Goal: Task Accomplishment & Management: Use online tool/utility

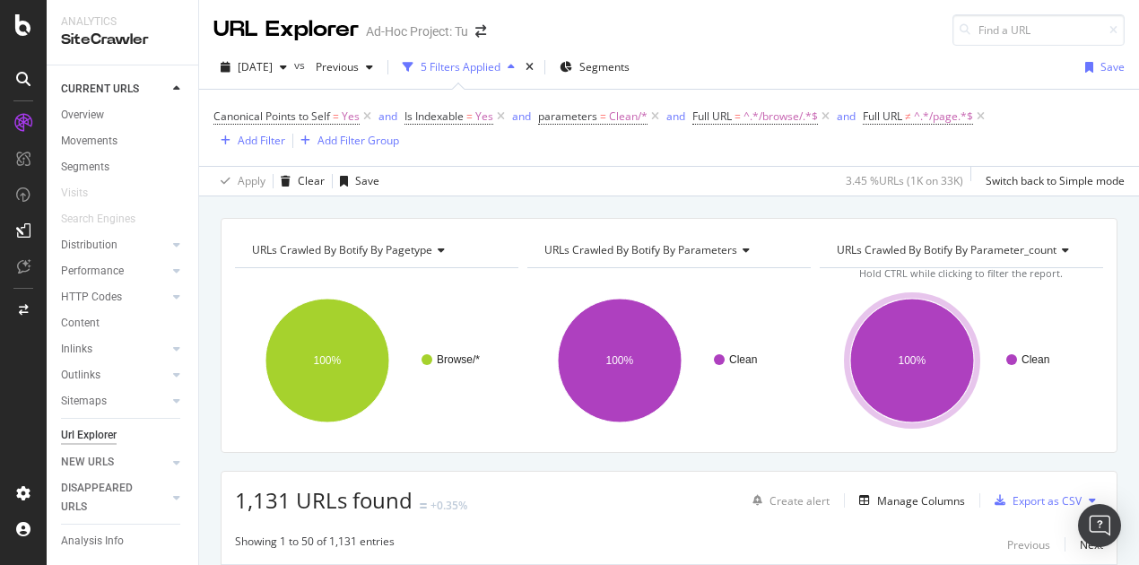
click at [490, 166] on div "Apply Clear Save 3.45 % URLs ( 1K on 33K ) Switch back to Simple mode" at bounding box center [669, 181] width 940 height 30
click at [1024, 493] on div "Export as CSV" at bounding box center [1046, 500] width 69 height 15
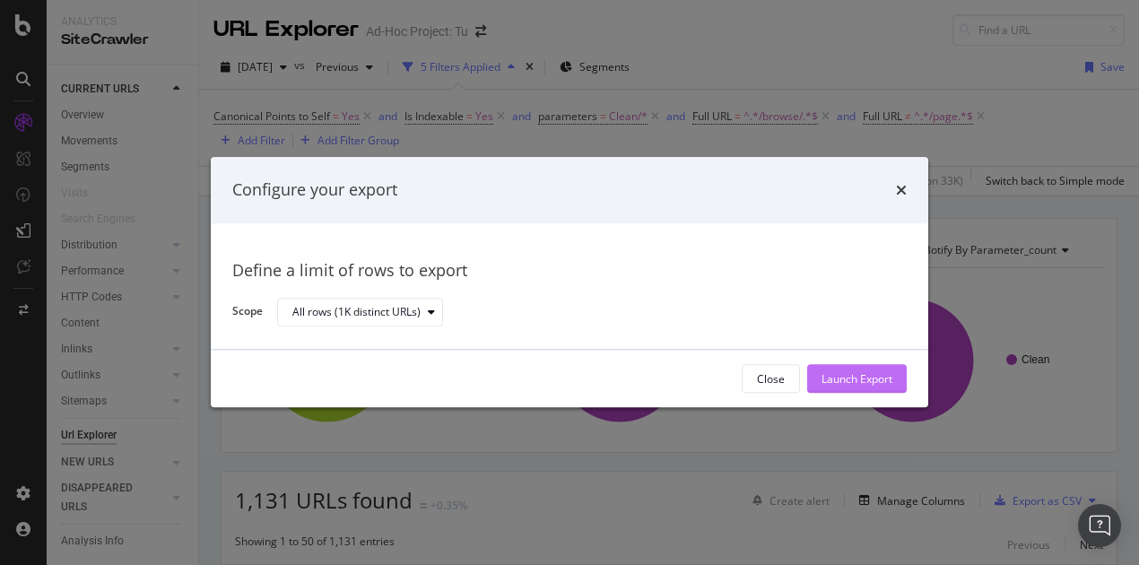
click at [832, 375] on div "Launch Export" at bounding box center [856, 378] width 71 height 15
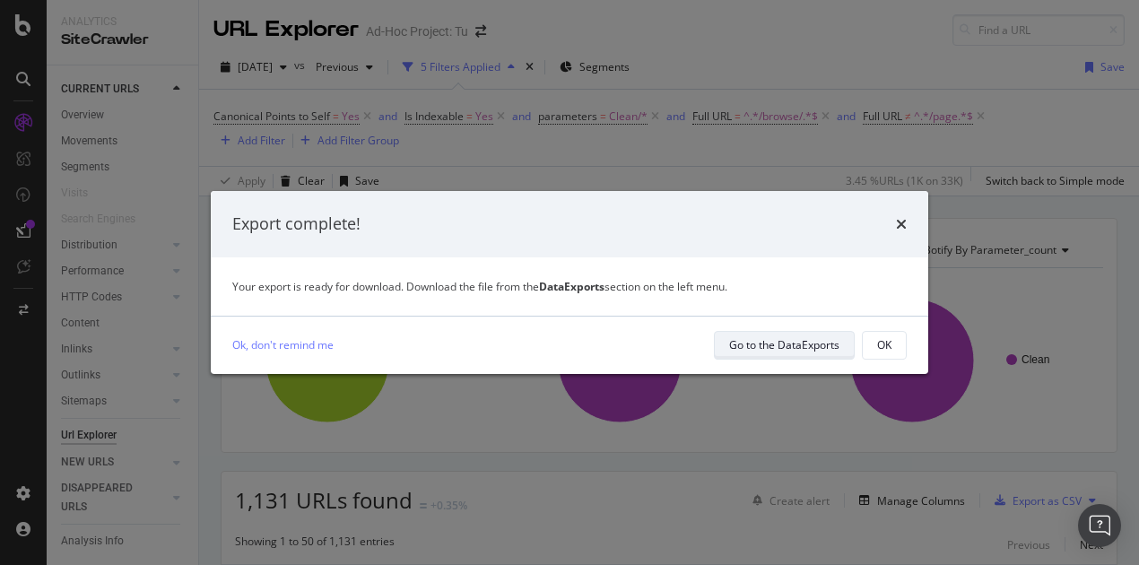
click at [808, 338] on div "Go to the DataExports" at bounding box center [784, 344] width 110 height 15
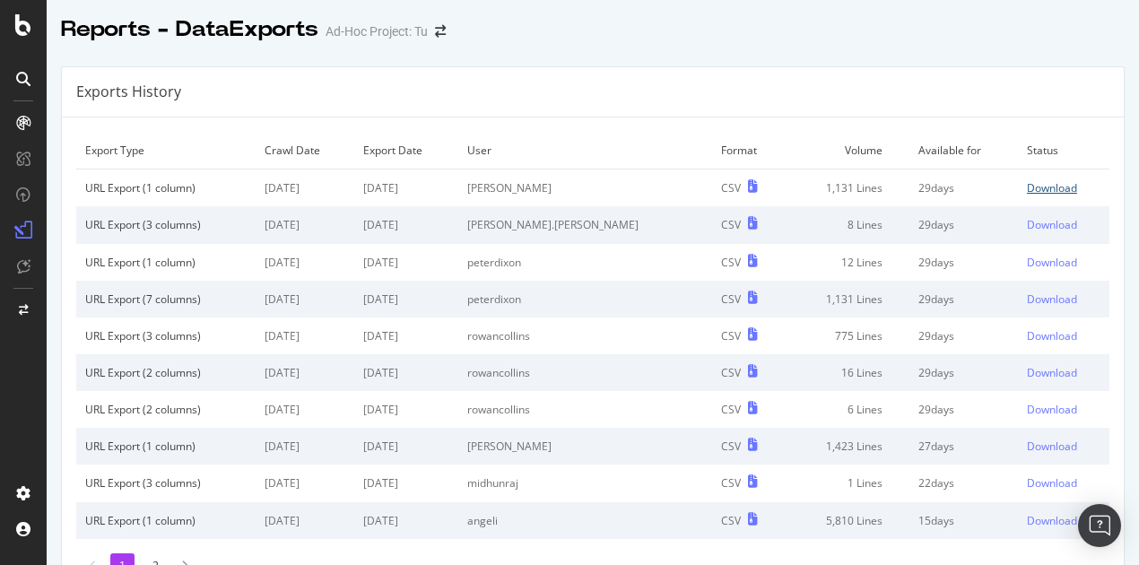
click at [1027, 186] on div "Download" at bounding box center [1052, 187] width 50 height 15
click at [685, 82] on div "Exports History" at bounding box center [593, 92] width 1062 height 50
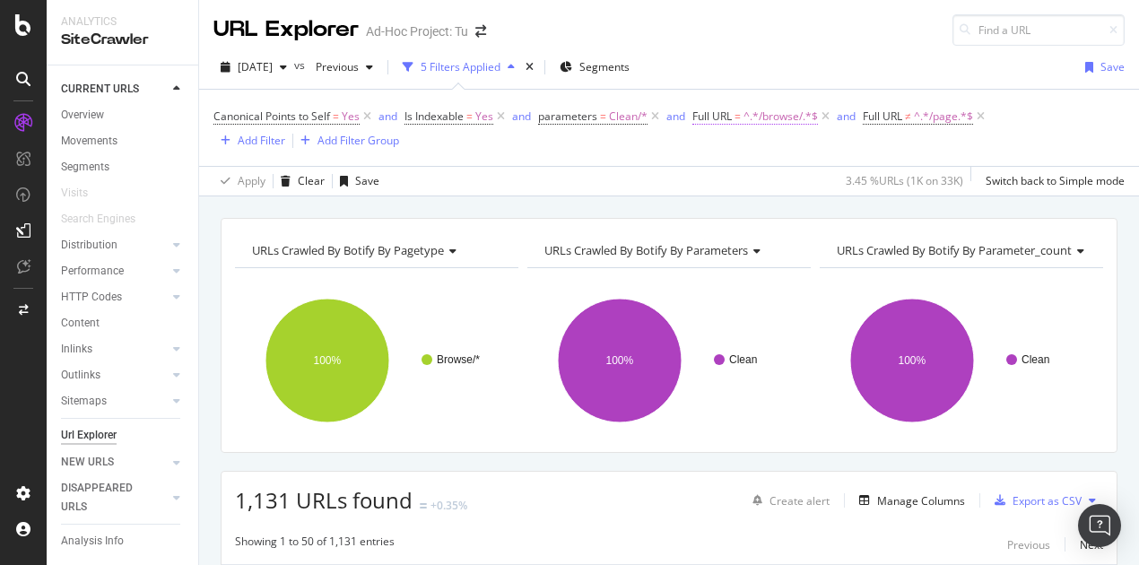
click at [760, 117] on span "^.*/browse/.*$" at bounding box center [780, 116] width 74 height 25
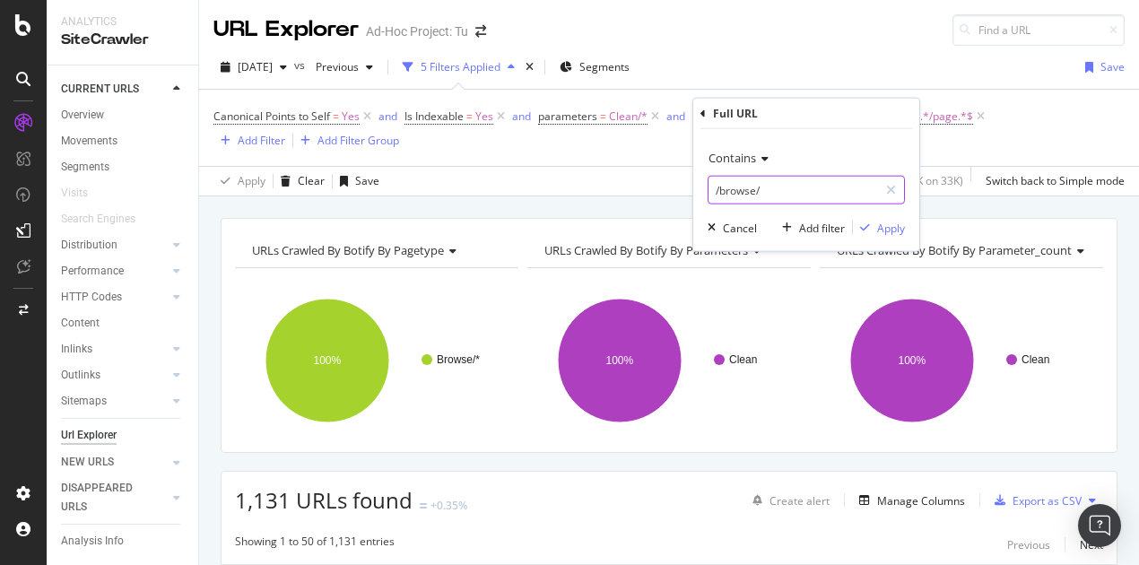
click at [760, 184] on input "/browse/" at bounding box center [792, 190] width 169 height 29
paste input "features"
type input "/features/"
click at [896, 230] on div "Apply" at bounding box center [891, 227] width 28 height 15
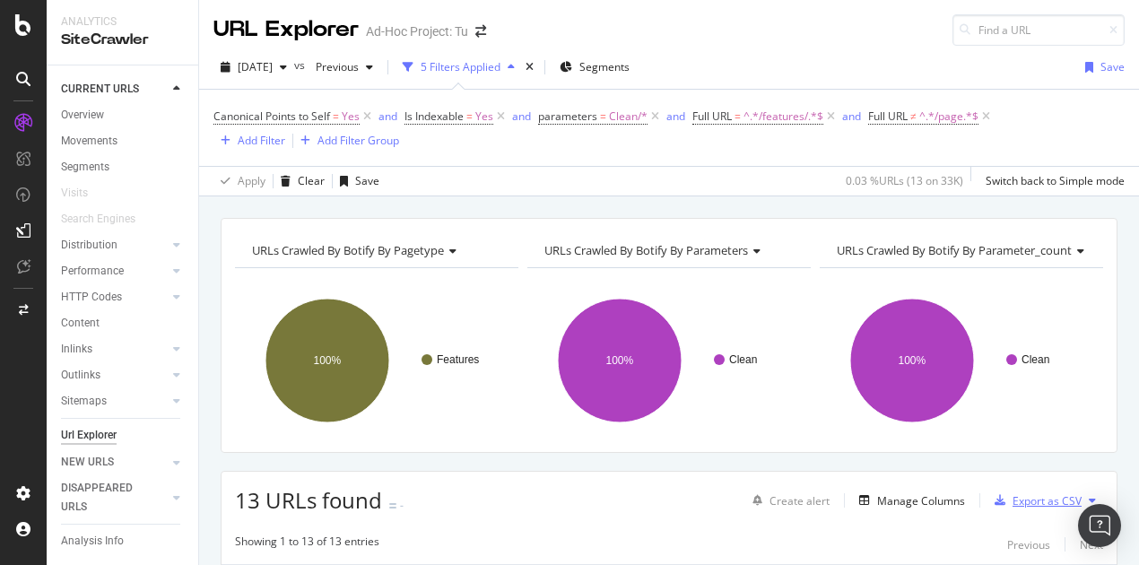
click at [1012, 496] on div "Export as CSV" at bounding box center [1046, 500] width 69 height 15
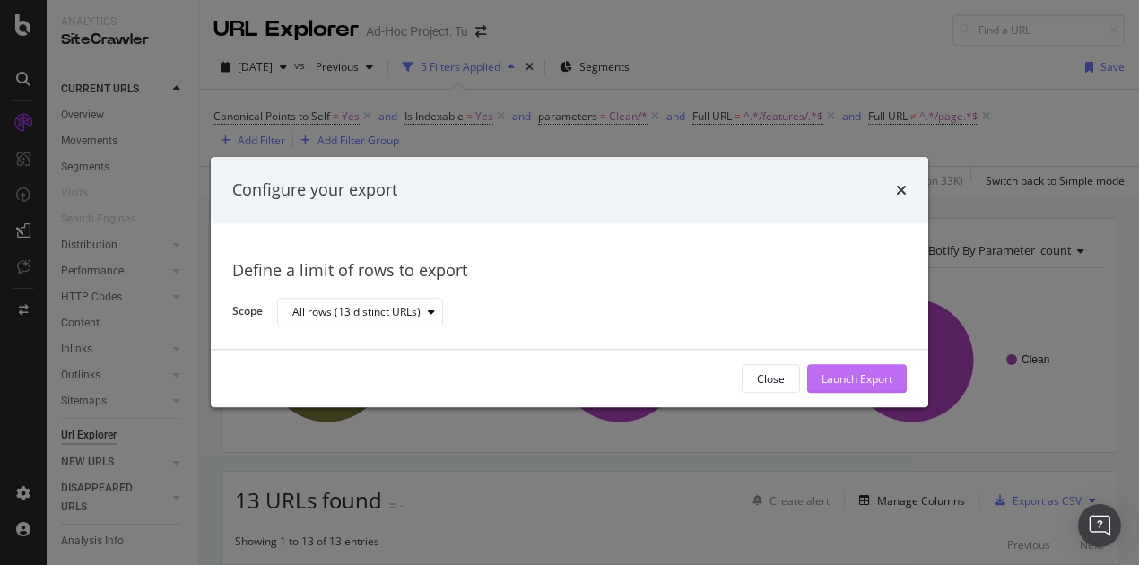
click at [872, 378] on div "Launch Export" at bounding box center [856, 378] width 71 height 15
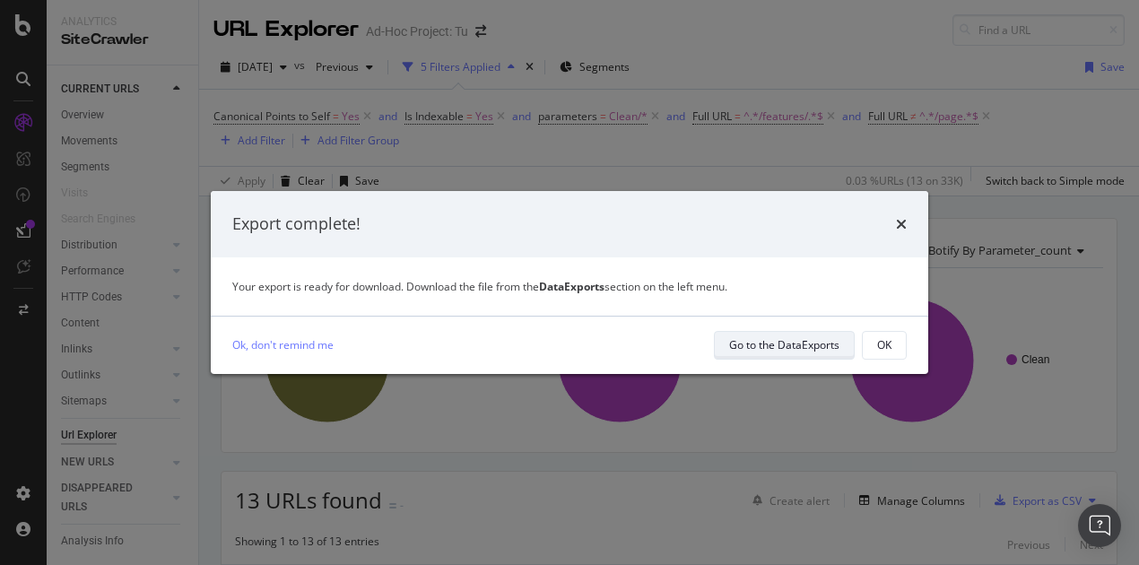
click at [797, 342] on div "Go to the DataExports" at bounding box center [784, 344] width 110 height 15
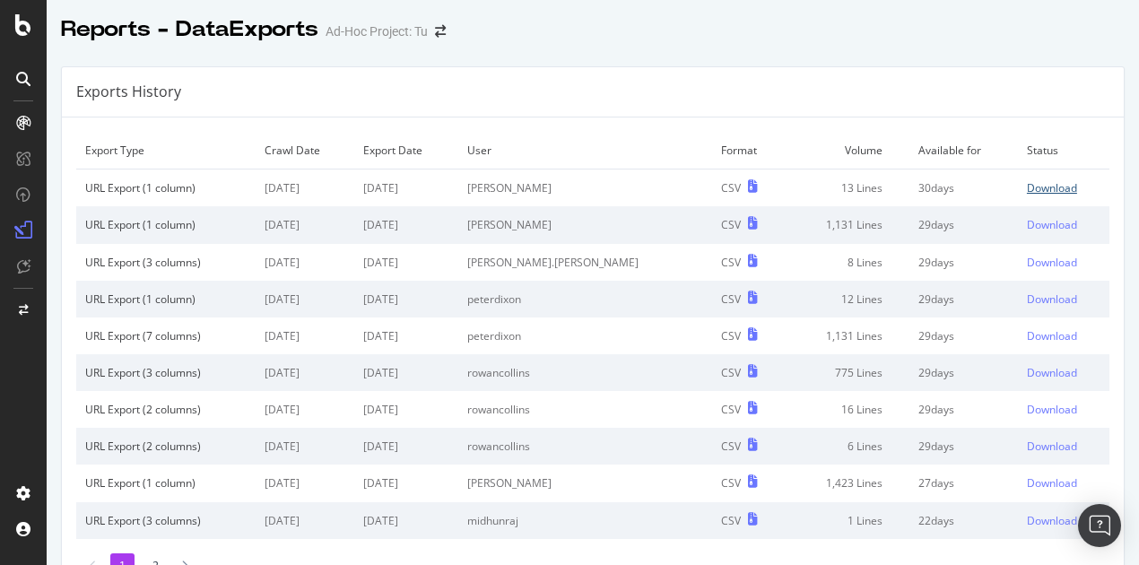
click at [1027, 190] on div "Download" at bounding box center [1052, 187] width 50 height 15
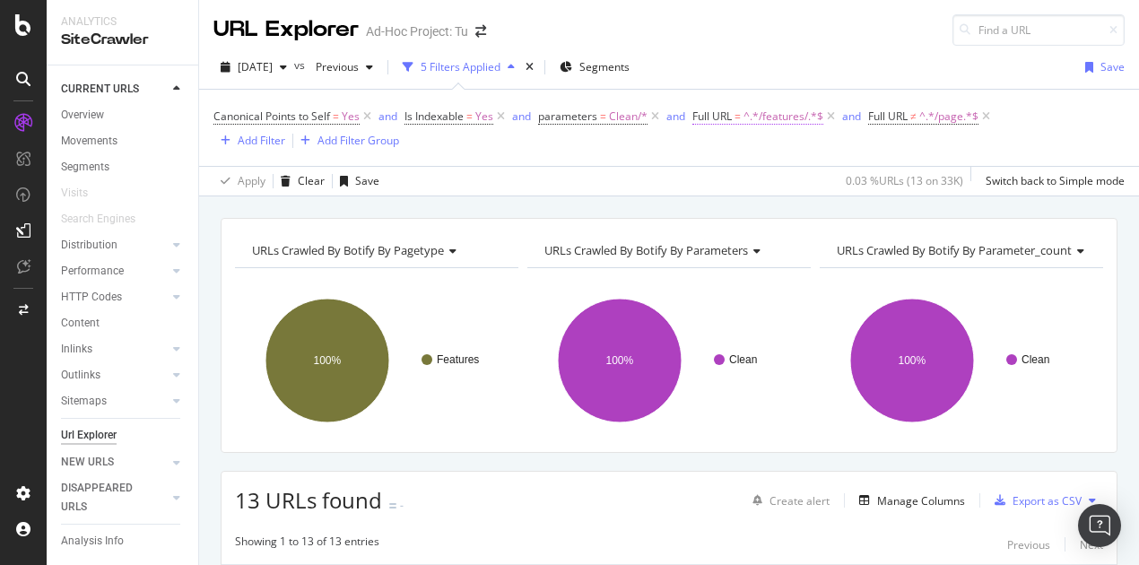
click at [776, 110] on span "^.*/features/.*$" at bounding box center [783, 116] width 80 height 25
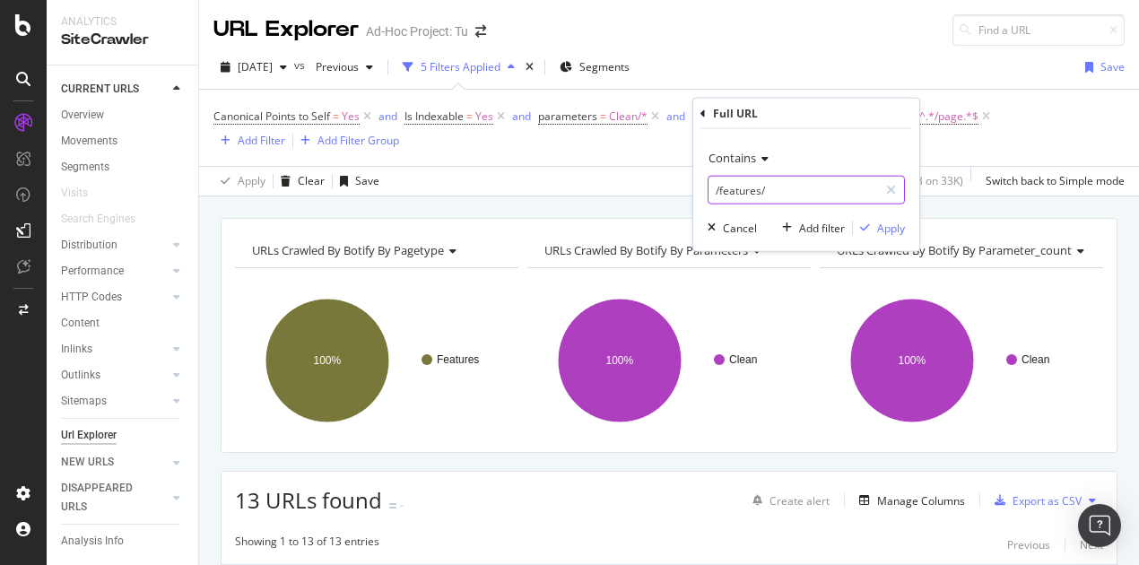
click at [794, 190] on input "/features/" at bounding box center [792, 190] width 169 height 29
paste input "help"
type input "/help/"
click at [893, 221] on div "Apply" at bounding box center [891, 227] width 28 height 15
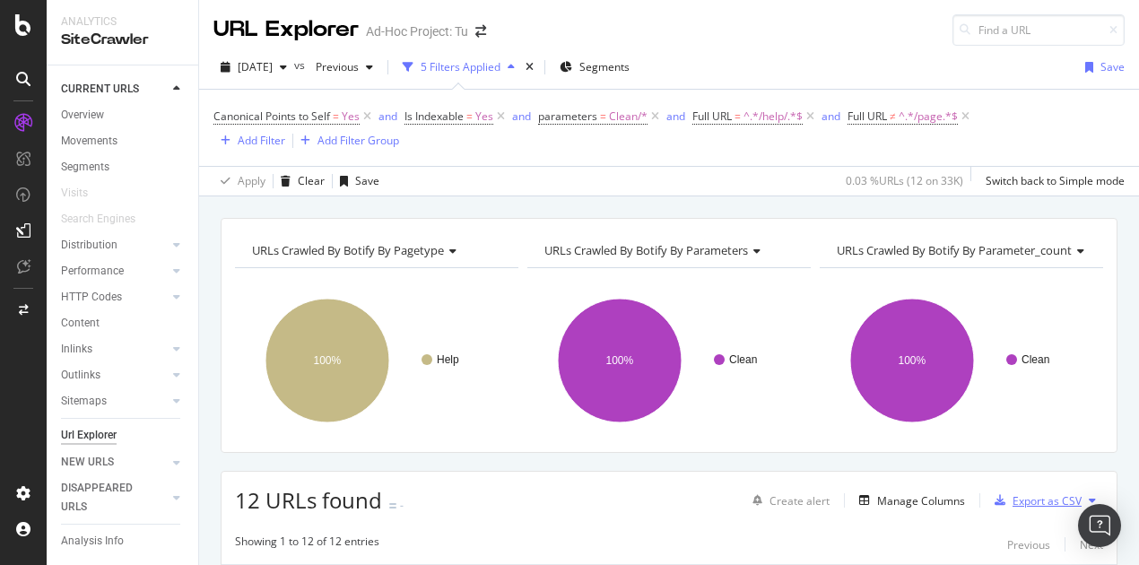
click at [1029, 494] on div "Export as CSV" at bounding box center [1046, 500] width 69 height 15
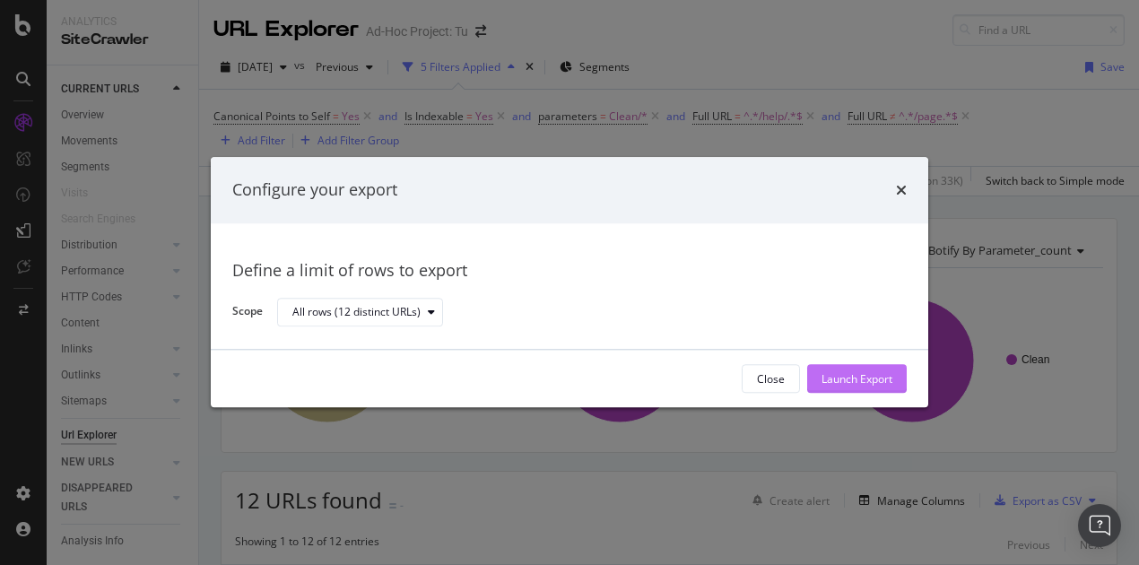
click at [863, 380] on div "Launch Export" at bounding box center [856, 378] width 71 height 15
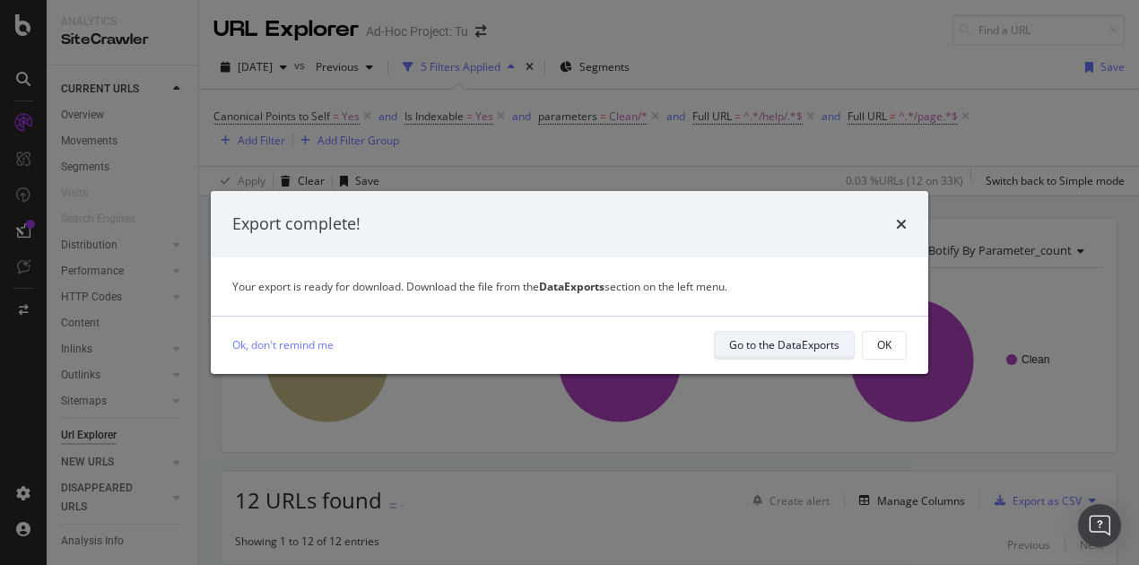
click at [761, 345] on div "Go to the DataExports" at bounding box center [784, 344] width 110 height 15
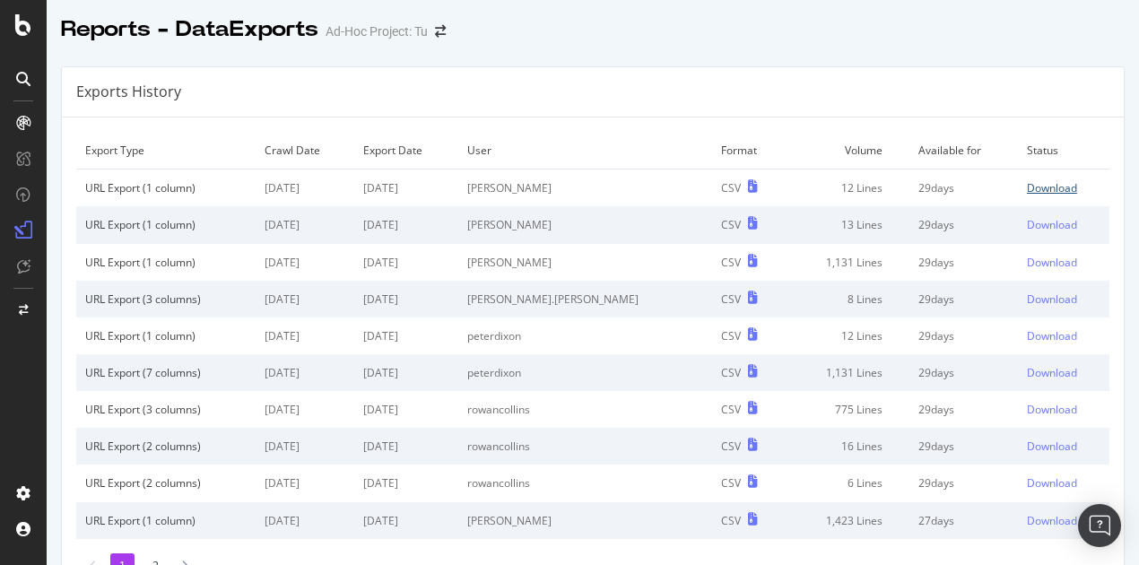
click at [1027, 189] on div "Download" at bounding box center [1052, 187] width 50 height 15
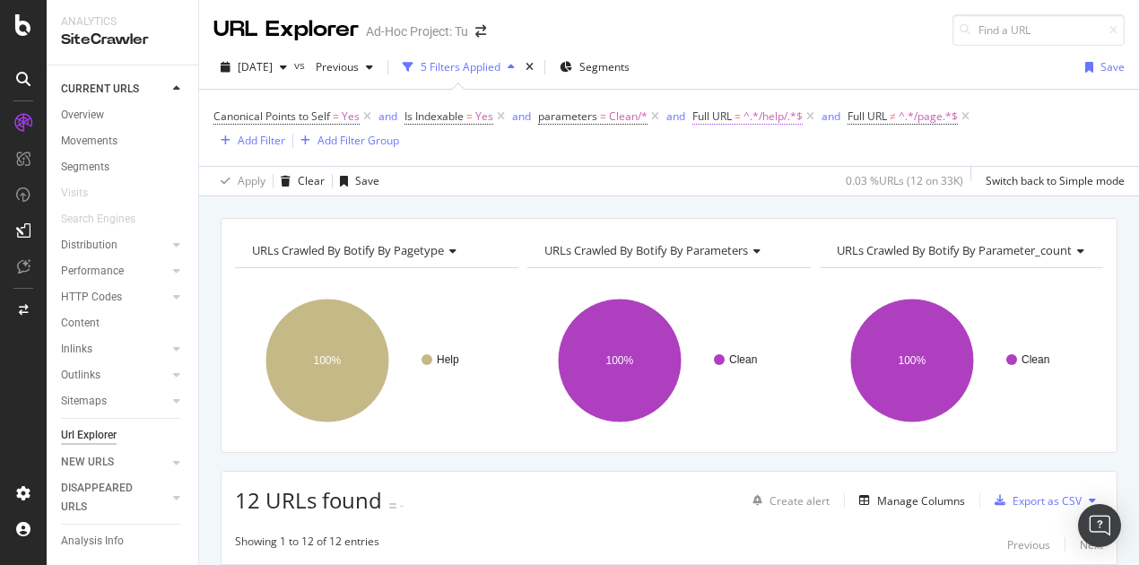
click at [758, 113] on span "^.*/help/.*$" at bounding box center [772, 116] width 59 height 25
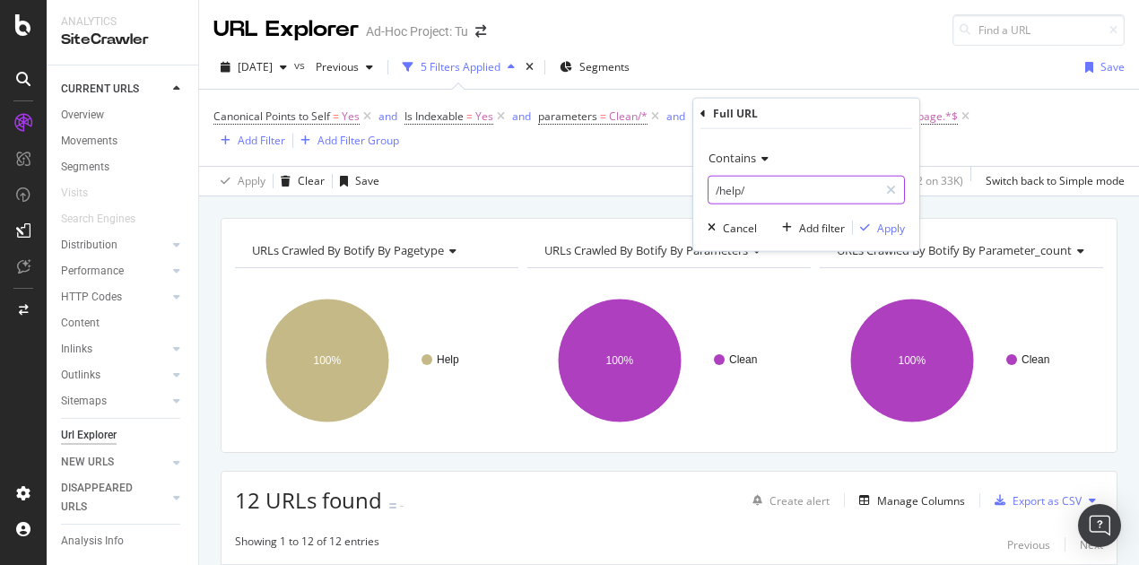
click at [759, 195] on input "/help/" at bounding box center [792, 190] width 169 height 29
paste input "sd"
type input "/sd/"
click at [880, 225] on div "Apply" at bounding box center [891, 227] width 28 height 15
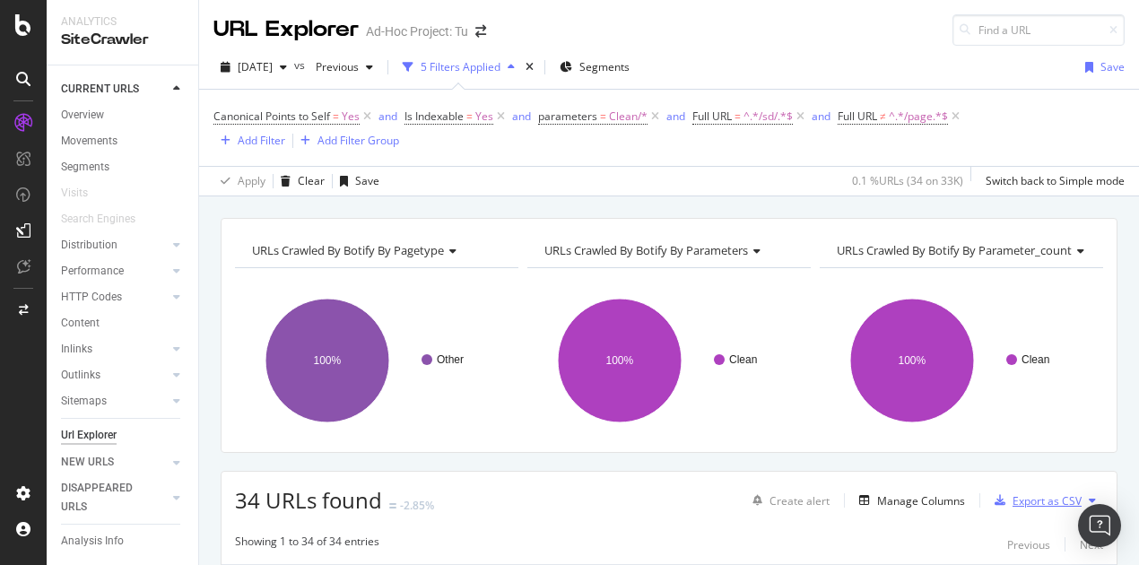
click at [1022, 498] on div "Export as CSV" at bounding box center [1046, 500] width 69 height 15
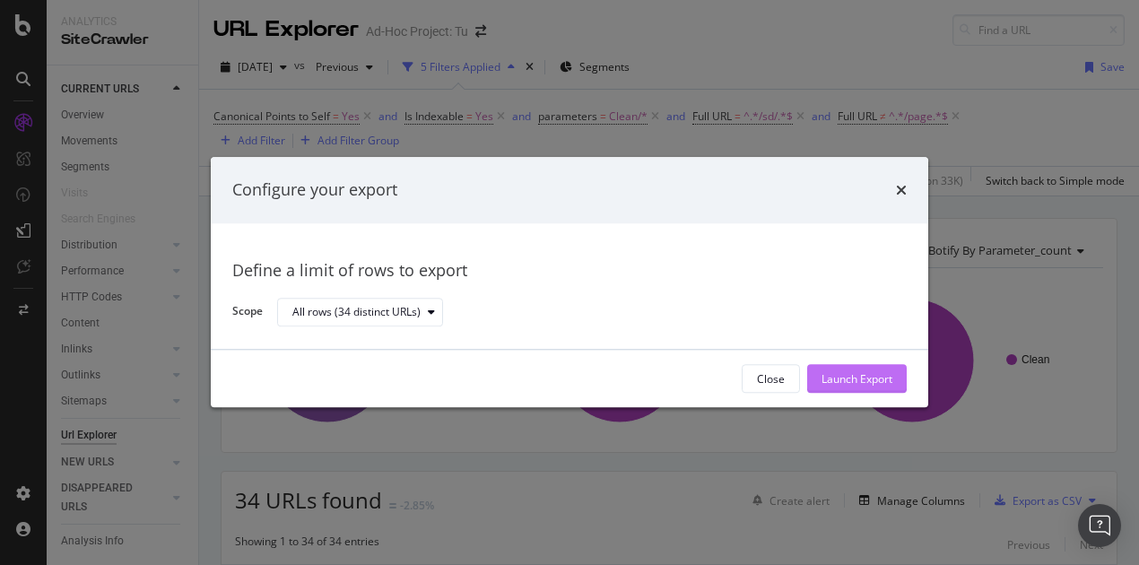
click at [880, 377] on div "Launch Export" at bounding box center [856, 378] width 71 height 15
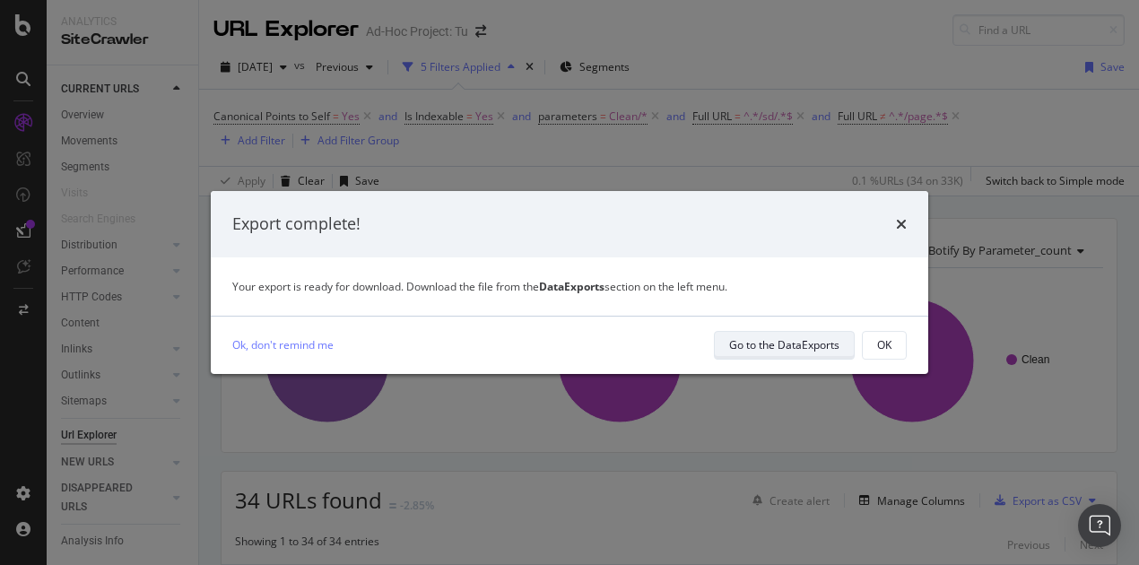
click at [788, 348] on div "Go to the DataExports" at bounding box center [784, 344] width 110 height 15
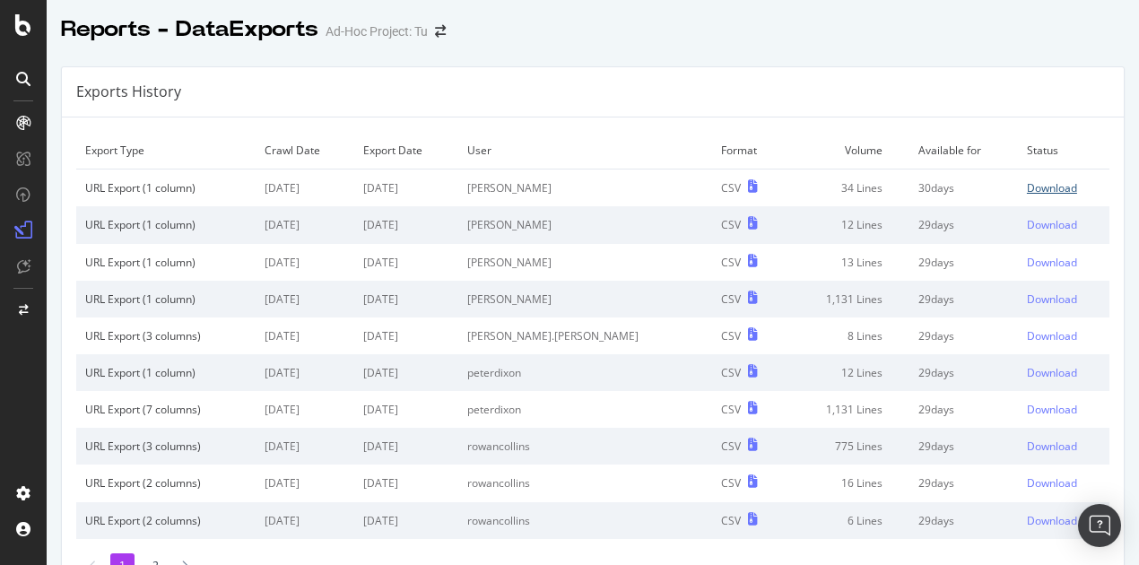
click at [1027, 187] on div "Download" at bounding box center [1052, 187] width 50 height 15
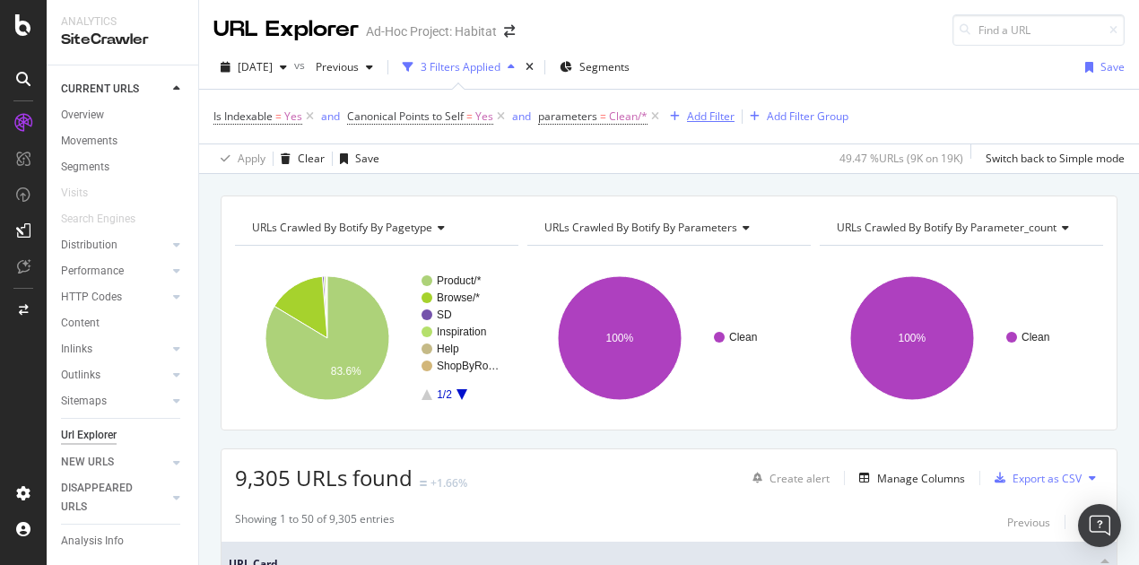
click at [717, 115] on div "Add Filter" at bounding box center [711, 115] width 48 height 15
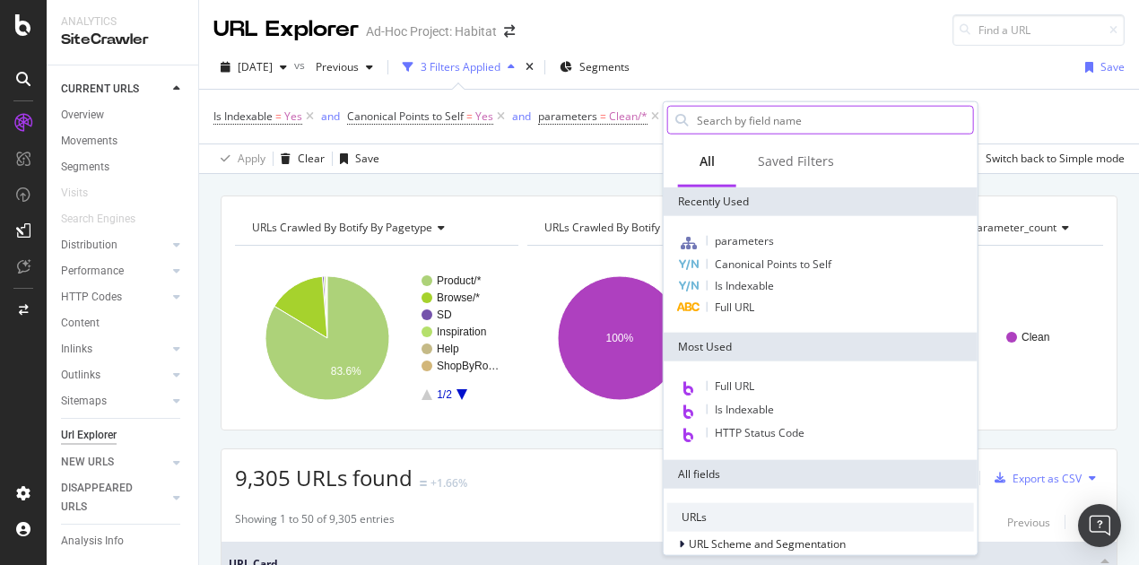
type input "/browse/"
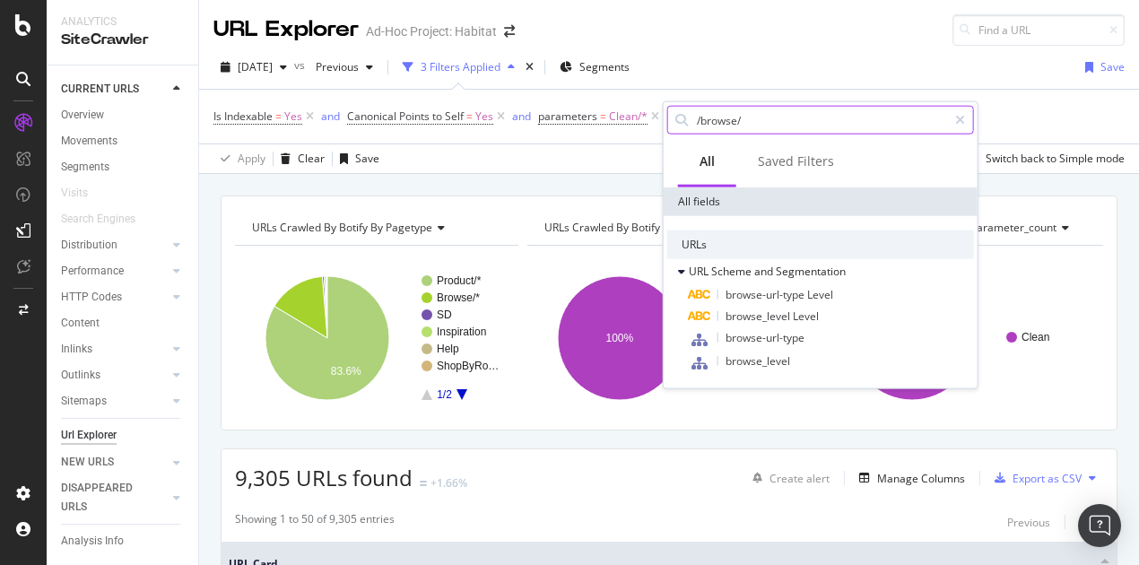
click at [783, 122] on input "/browse/" at bounding box center [821, 120] width 252 height 27
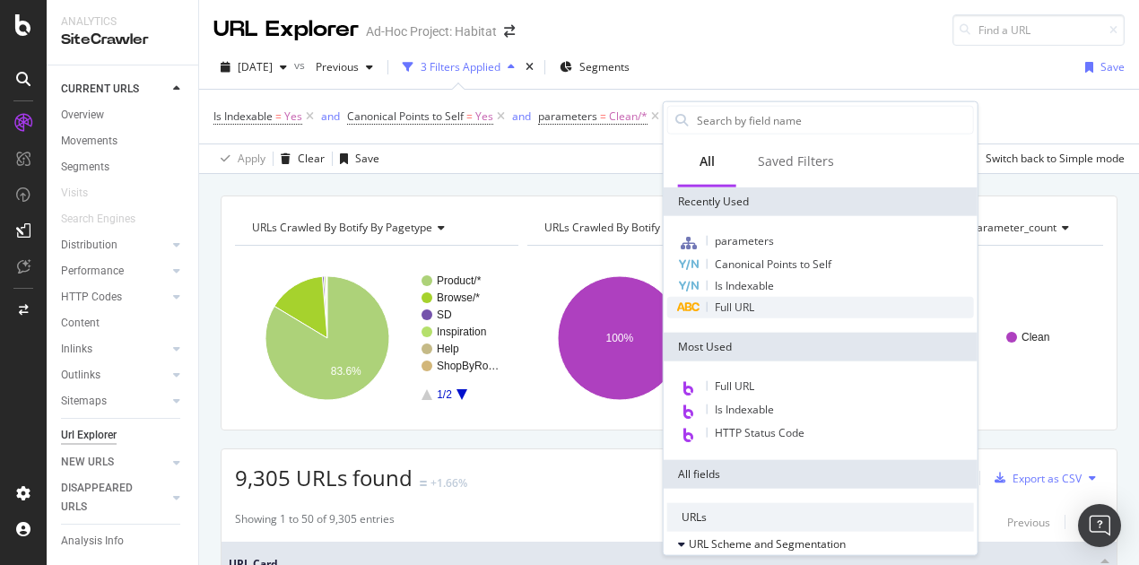
click at [737, 304] on span "Full URL" at bounding box center [734, 306] width 39 height 15
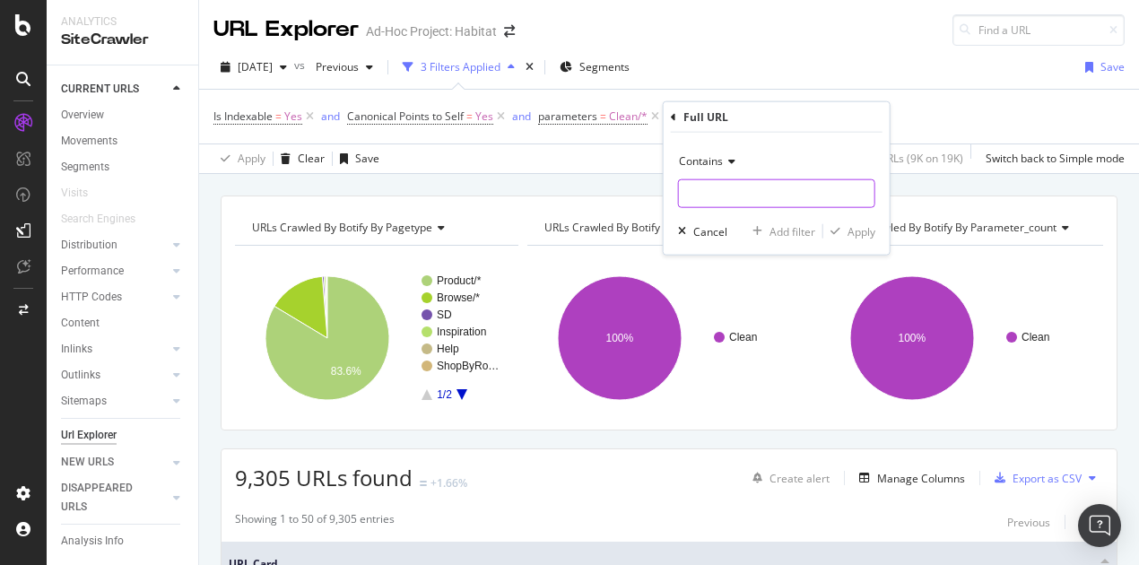
click at [733, 195] on input "text" at bounding box center [776, 193] width 195 height 29
paste input "/browse/"
type input "/browse/"
click at [856, 229] on div "Apply" at bounding box center [861, 230] width 28 height 15
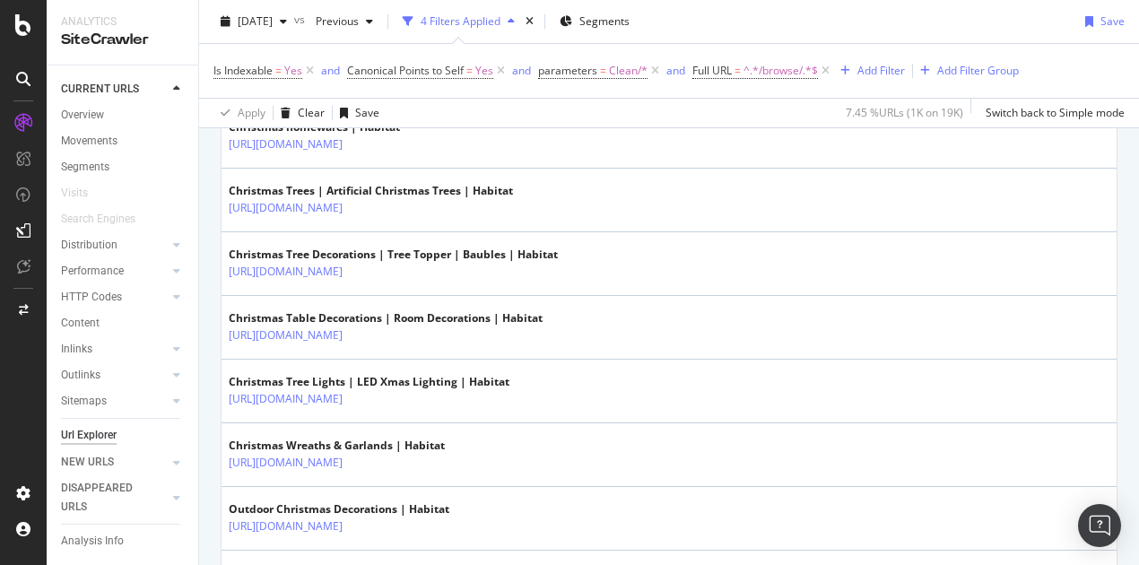
scroll to position [269, 0]
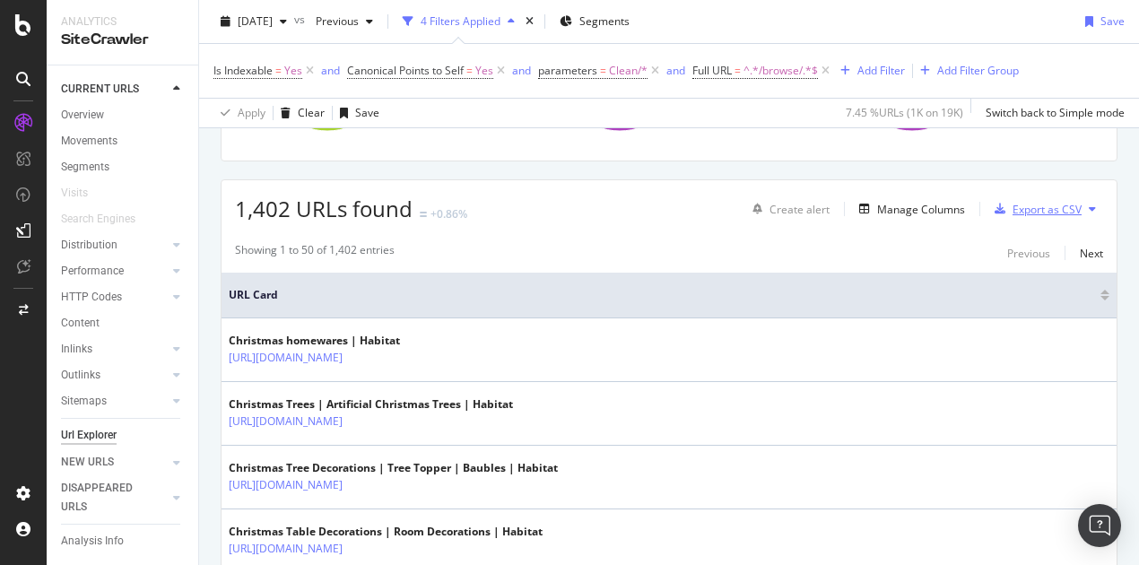
click at [1015, 207] on div "Export as CSV" at bounding box center [1046, 209] width 69 height 15
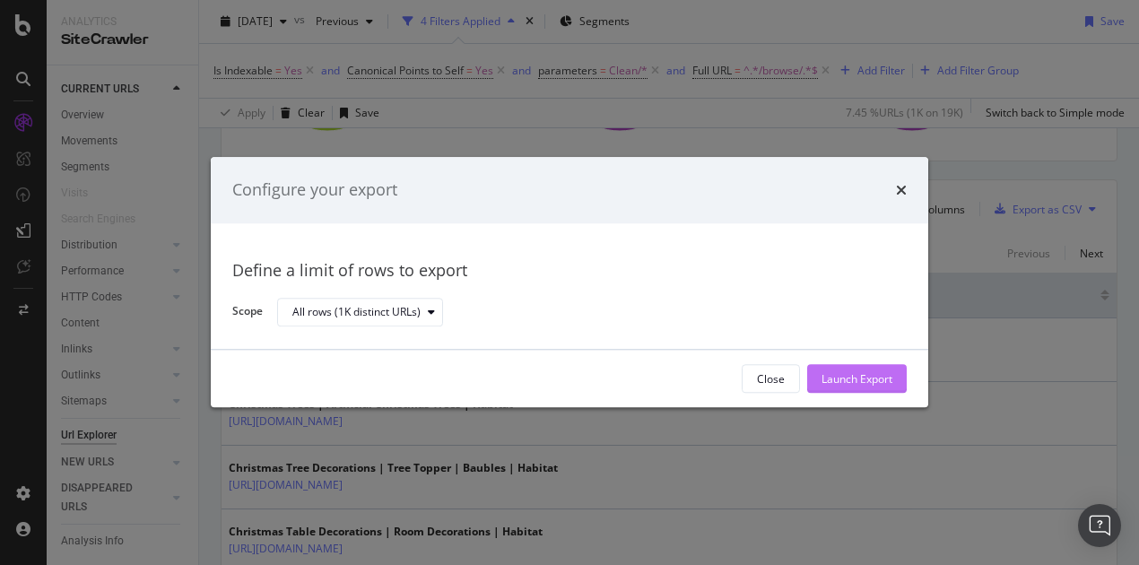
click at [863, 382] on div "Launch Export" at bounding box center [856, 378] width 71 height 15
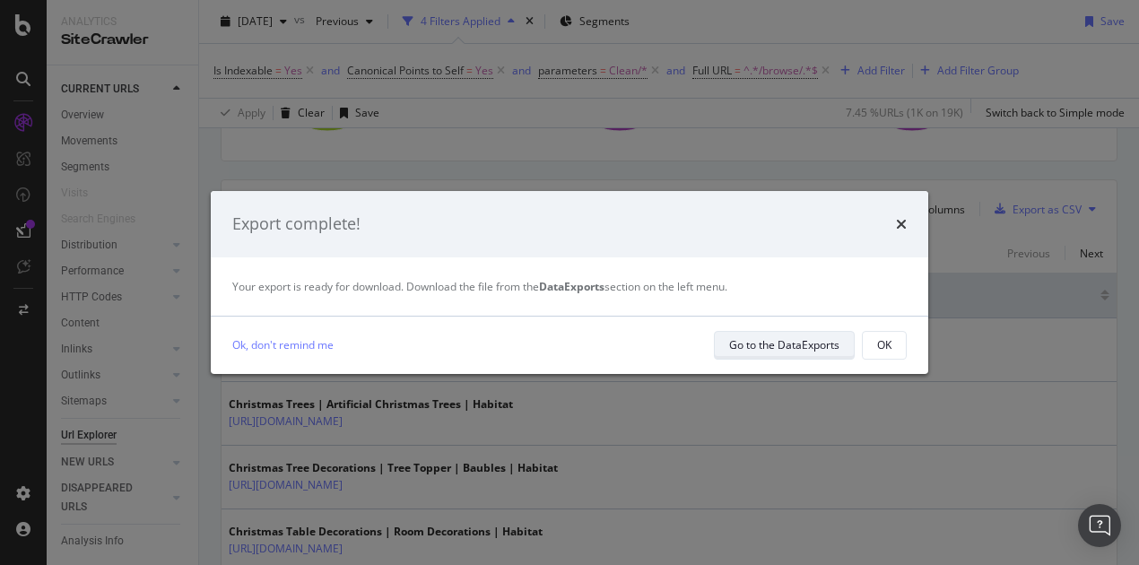
click at [762, 340] on div "Go to the DataExports" at bounding box center [784, 344] width 110 height 15
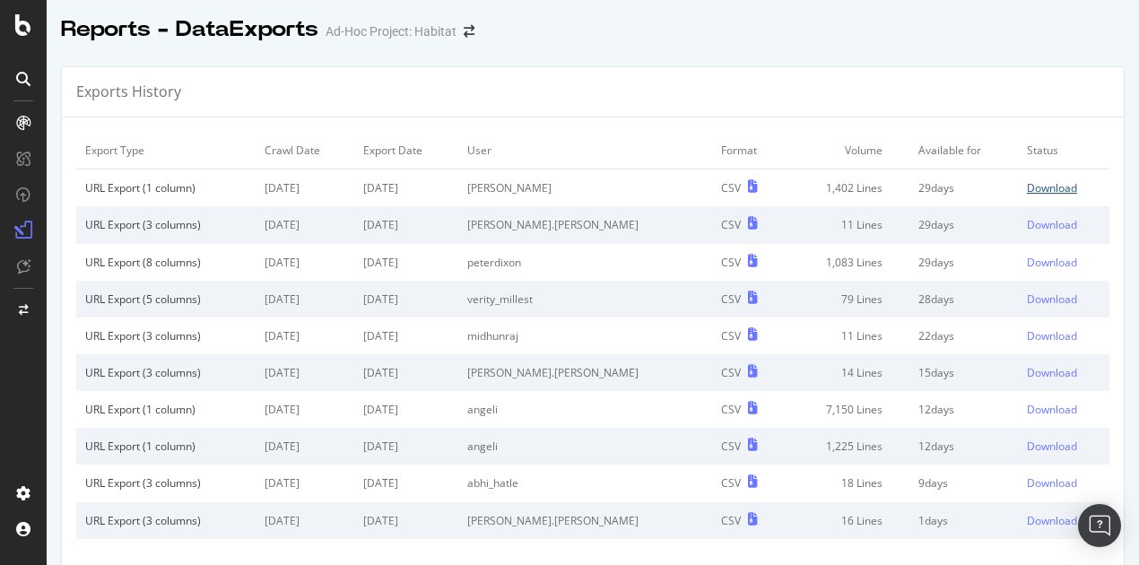
click at [1027, 187] on div "Download" at bounding box center [1052, 187] width 50 height 15
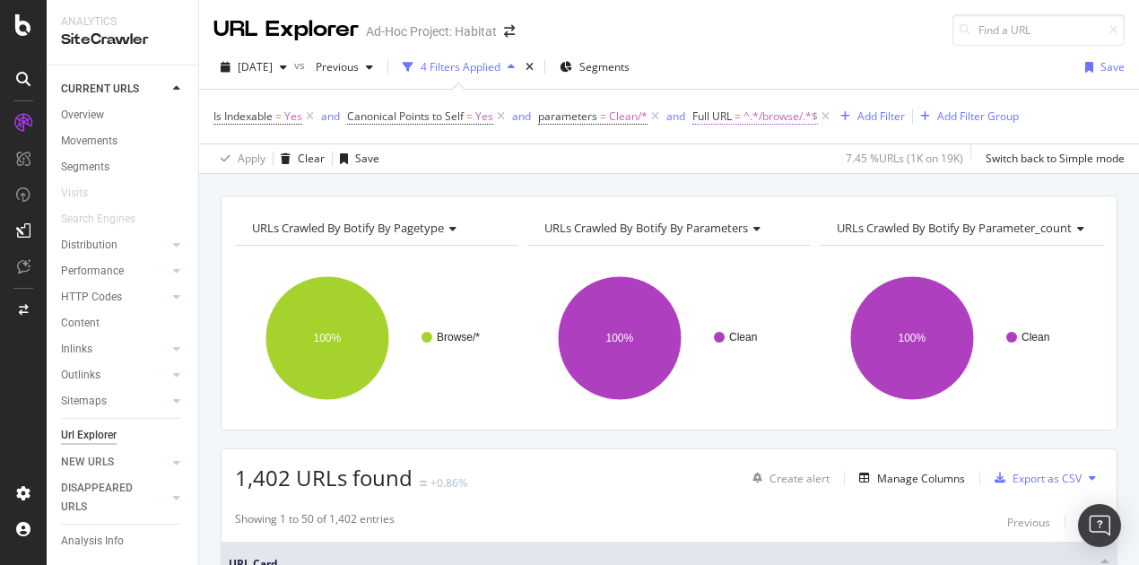
click at [788, 115] on span "^.*/browse/.*$" at bounding box center [780, 116] width 74 height 25
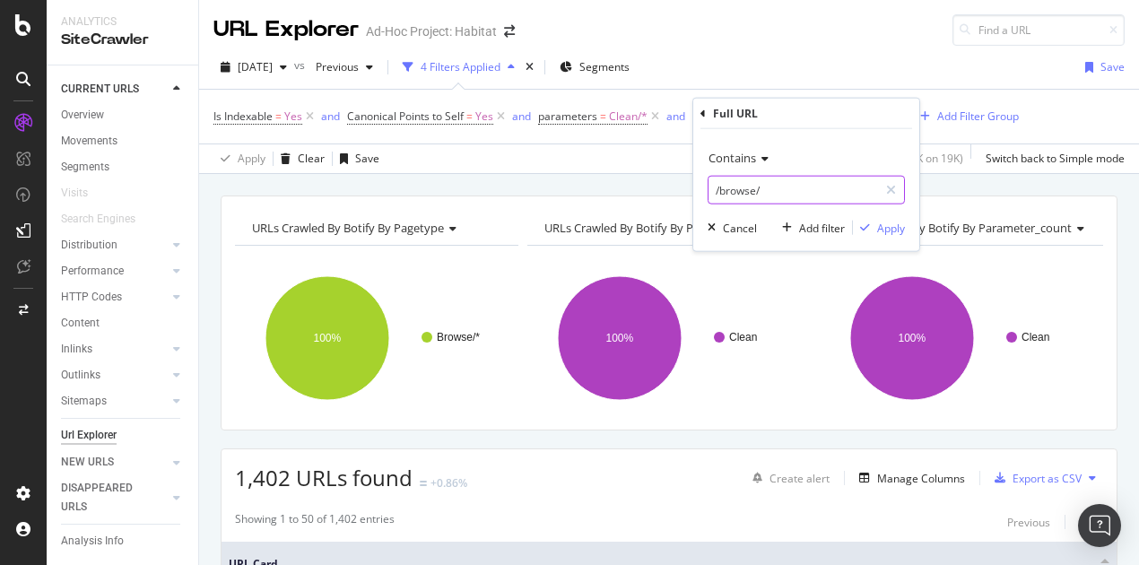
click at [773, 187] on input "/browse/" at bounding box center [792, 190] width 169 height 29
paste input "stores"
type input "stores"
click at [889, 221] on div "Apply" at bounding box center [891, 227] width 28 height 15
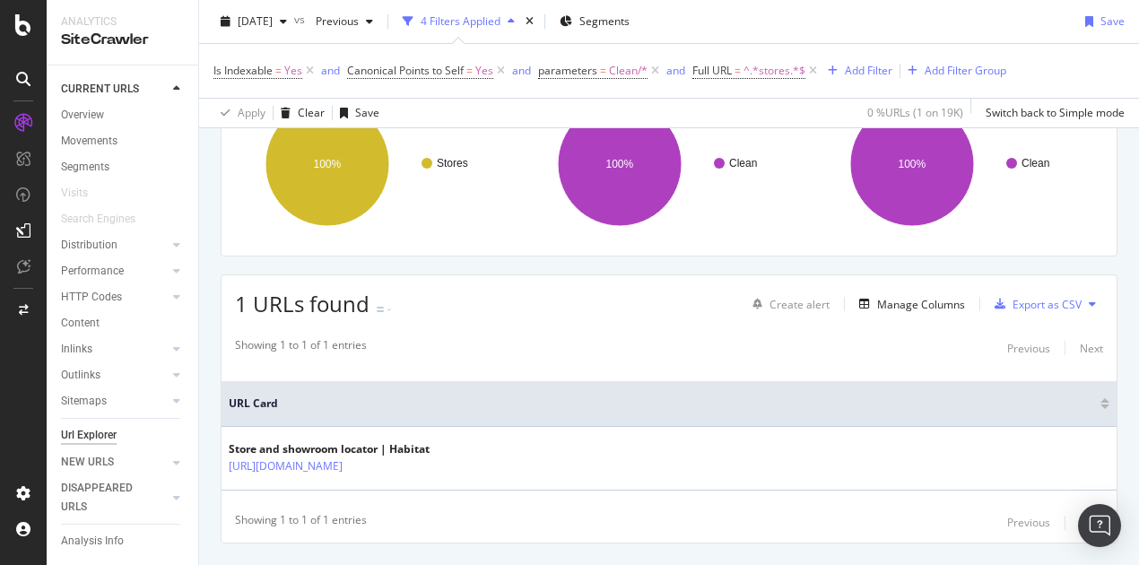
scroll to position [179, 0]
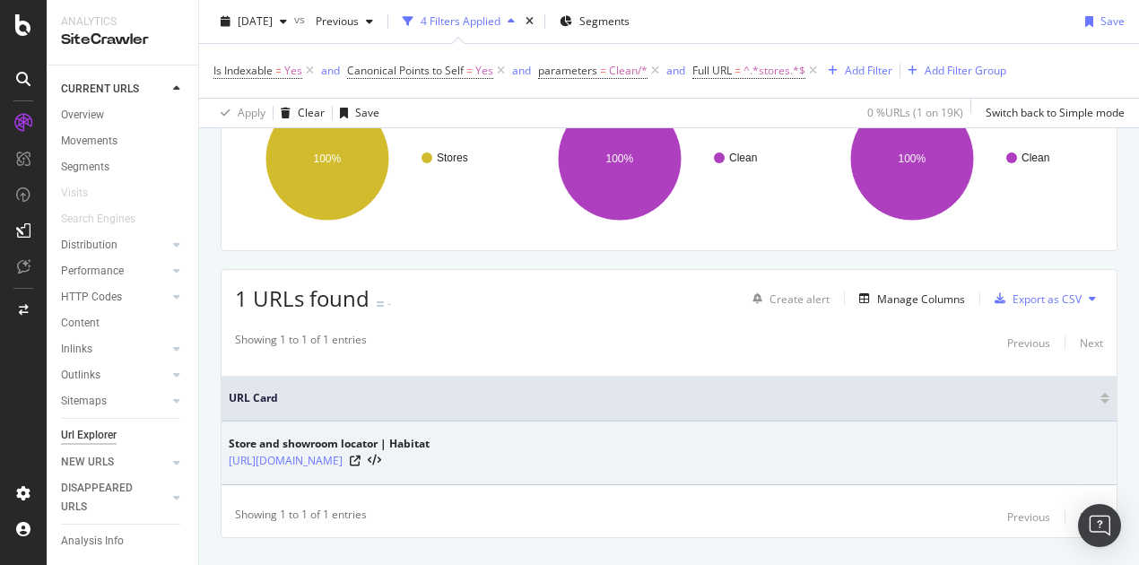
drag, startPoint x: 221, startPoint y: 456, endPoint x: 393, endPoint y: 455, distance: 172.2
click at [393, 454] on td "Store and showroom locator | Habitat [URL][DOMAIN_NAME]" at bounding box center [668, 453] width 895 height 64
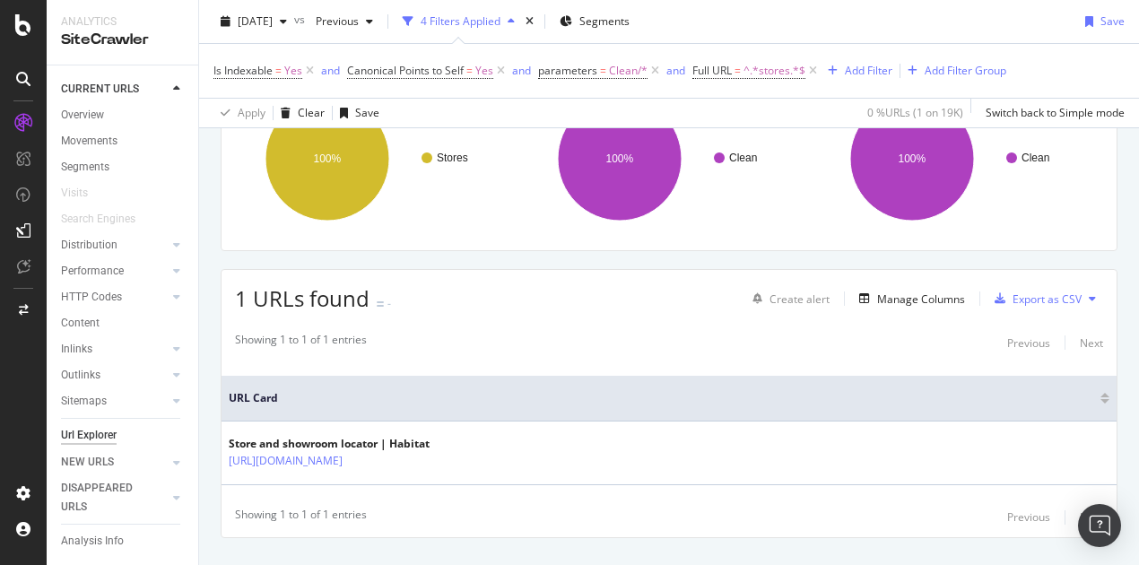
copy link "[URL][DOMAIN_NAME]"
click at [763, 67] on span "^.*stores.*$" at bounding box center [774, 70] width 62 height 25
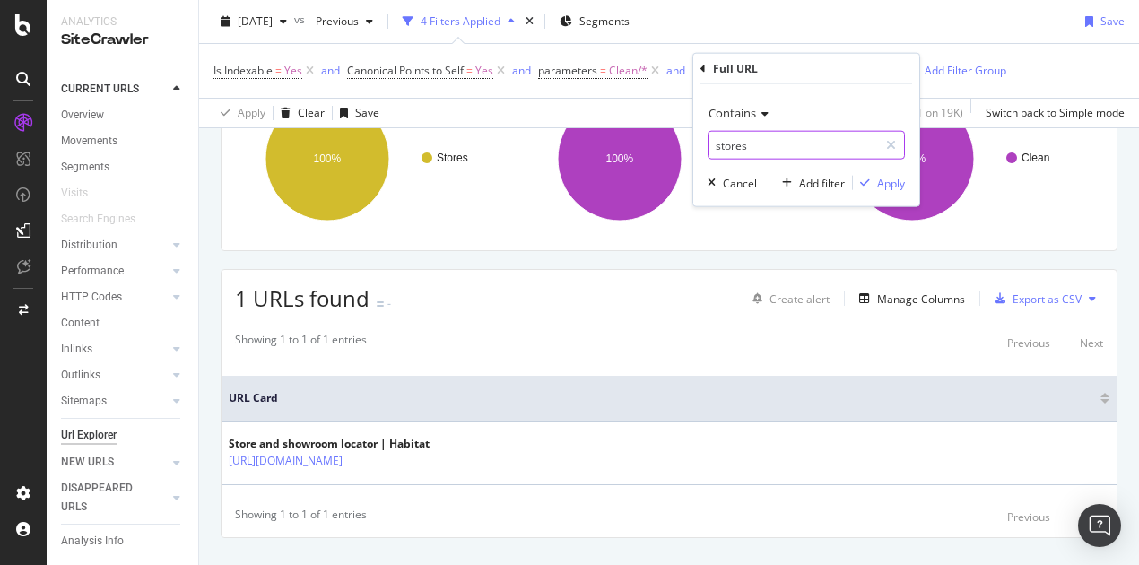
click at [777, 145] on input "stores" at bounding box center [792, 145] width 169 height 29
paste input "hop-by-room"
type input "shop-by-room"
click at [891, 188] on div "Apply" at bounding box center [891, 182] width 28 height 15
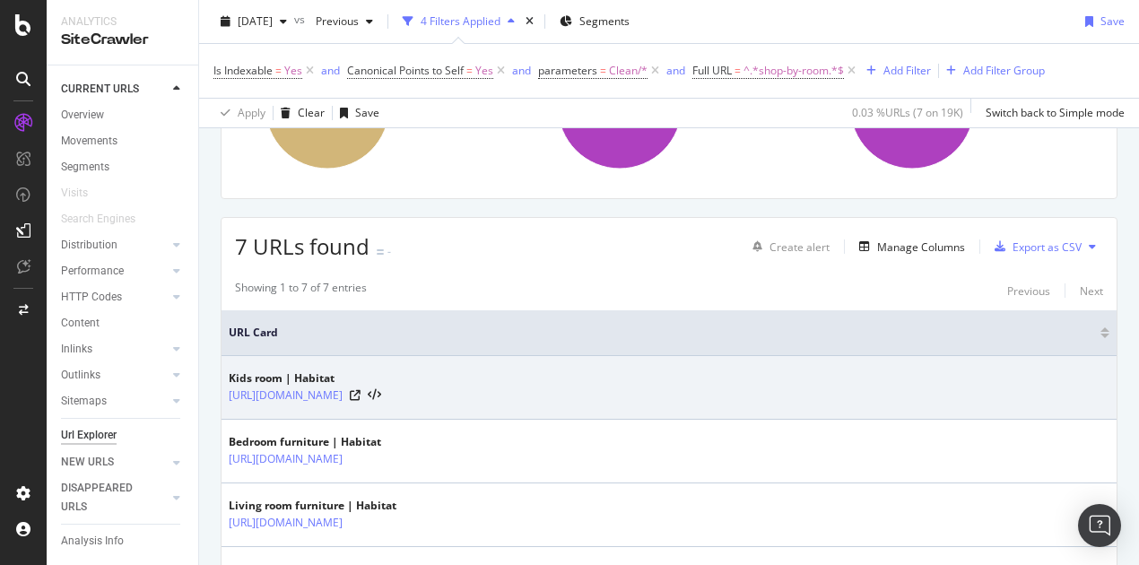
scroll to position [269, 0]
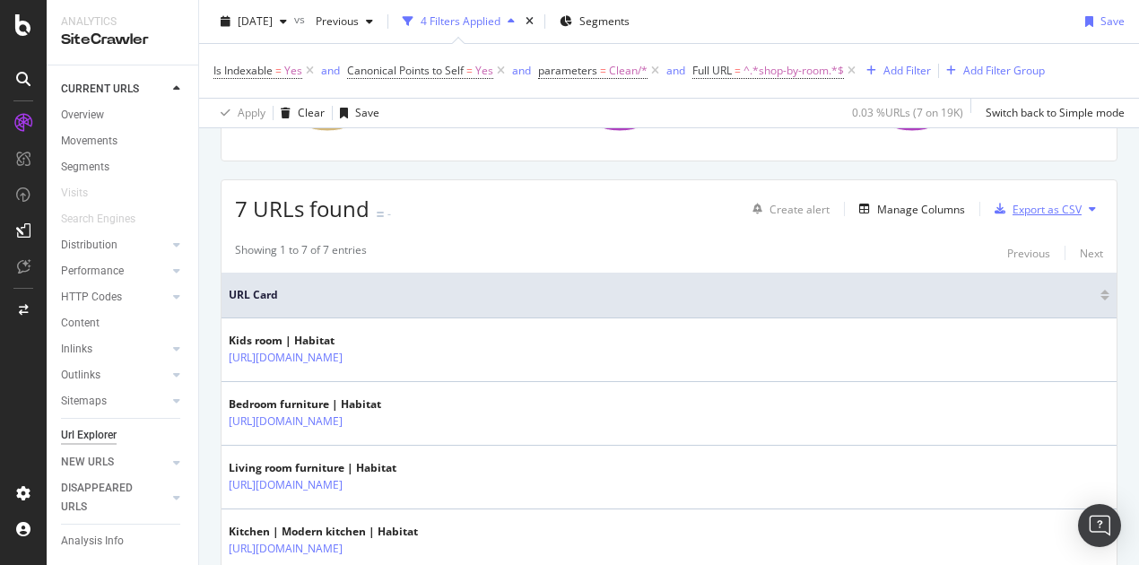
click at [1041, 203] on div "Export as CSV" at bounding box center [1046, 209] width 69 height 15
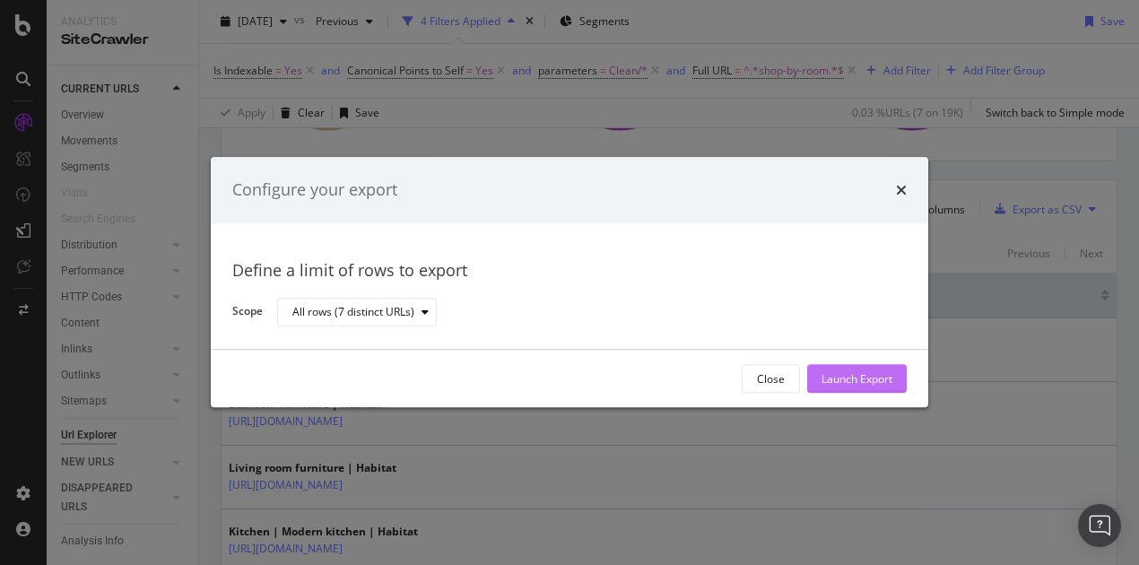
click at [861, 374] on div "Launch Export" at bounding box center [856, 378] width 71 height 15
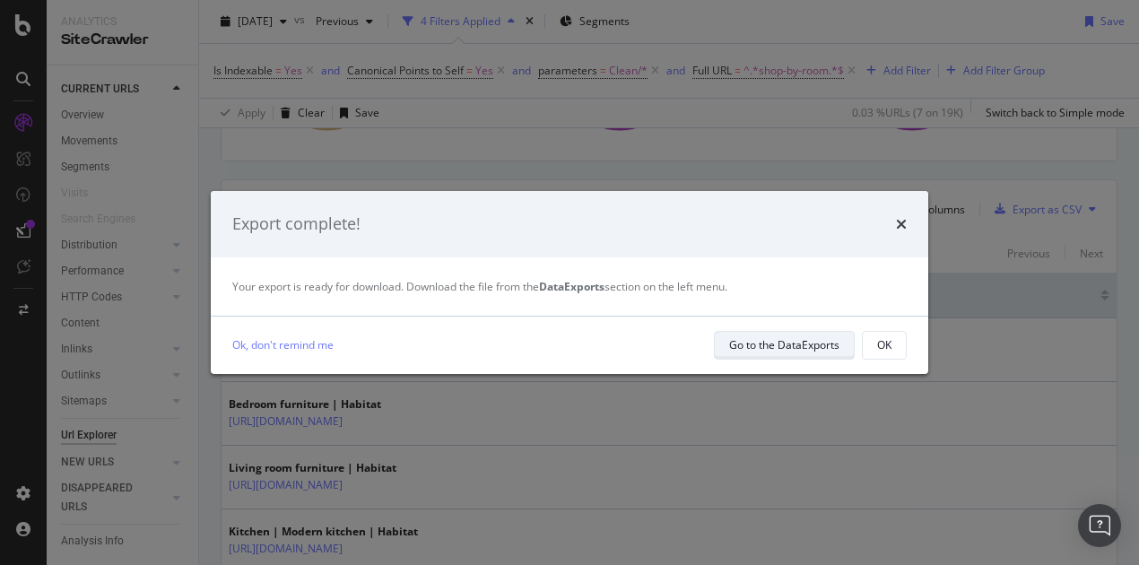
click at [787, 343] on div "Go to the DataExports" at bounding box center [784, 344] width 110 height 15
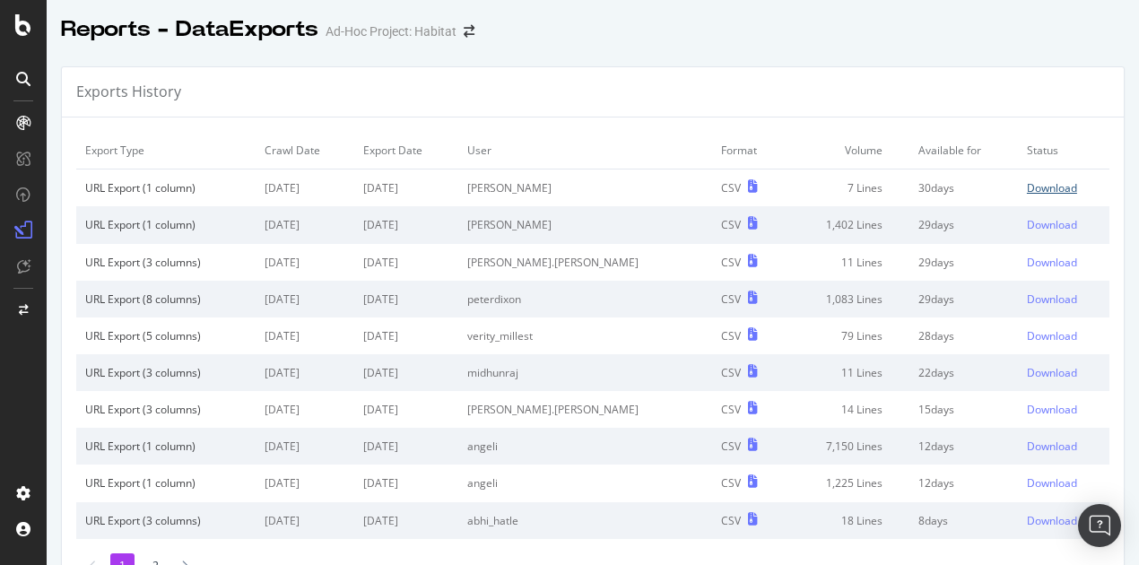
click at [1027, 185] on div "Download" at bounding box center [1052, 187] width 50 height 15
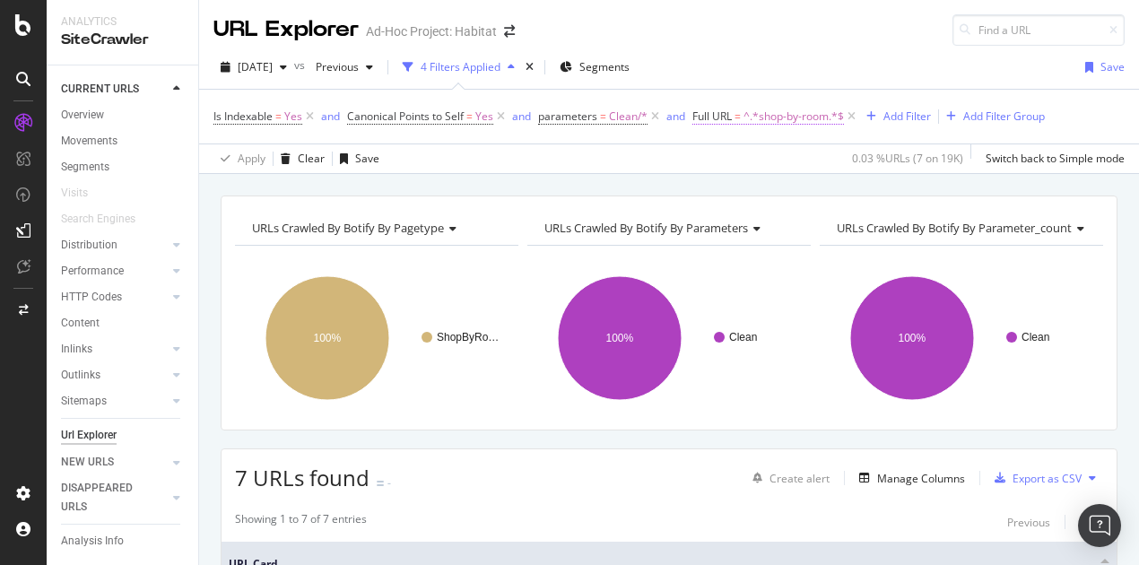
click at [789, 116] on span "^.*shop-by-room.*$" at bounding box center [793, 116] width 100 height 25
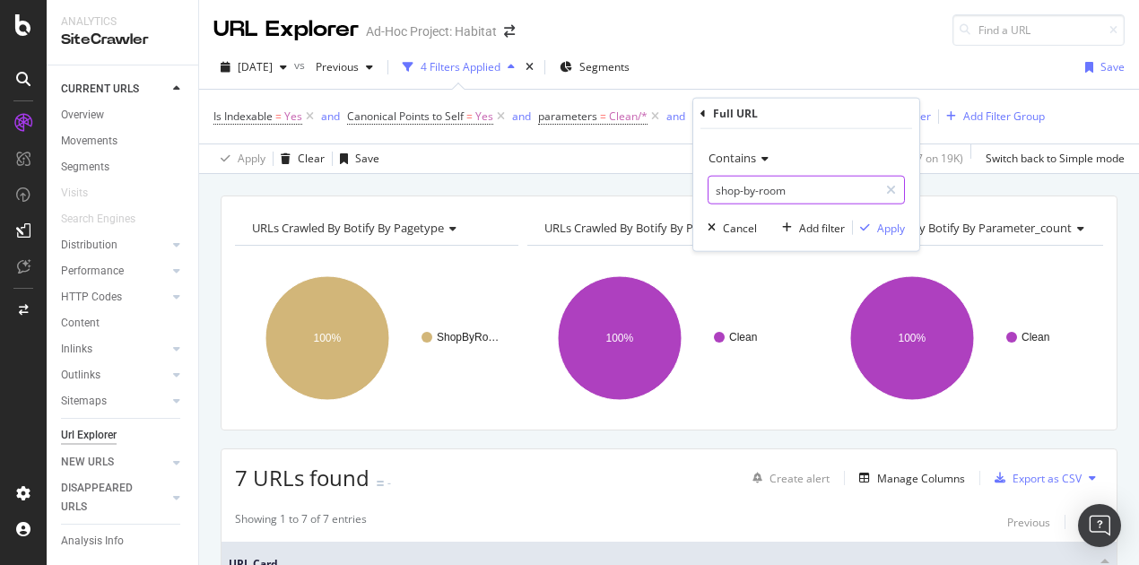
click at [771, 186] on input "shop-by-room" at bounding box center [792, 190] width 169 height 29
paste input "inspiration"
type input "inspiration"
click at [897, 227] on div "Apply" at bounding box center [891, 227] width 28 height 15
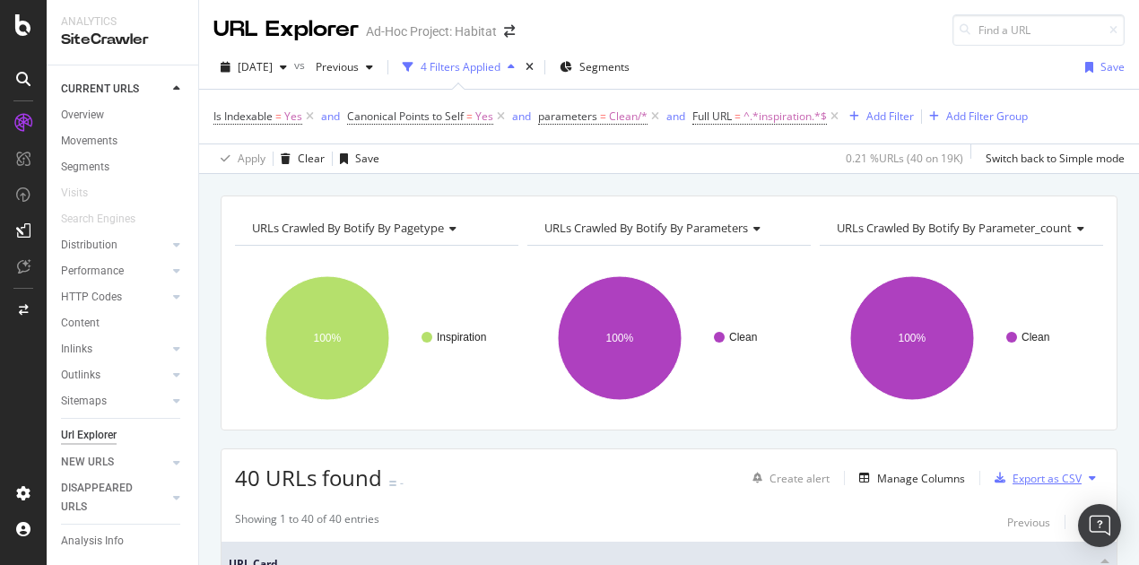
click at [1023, 476] on div "Export as CSV" at bounding box center [1046, 478] width 69 height 15
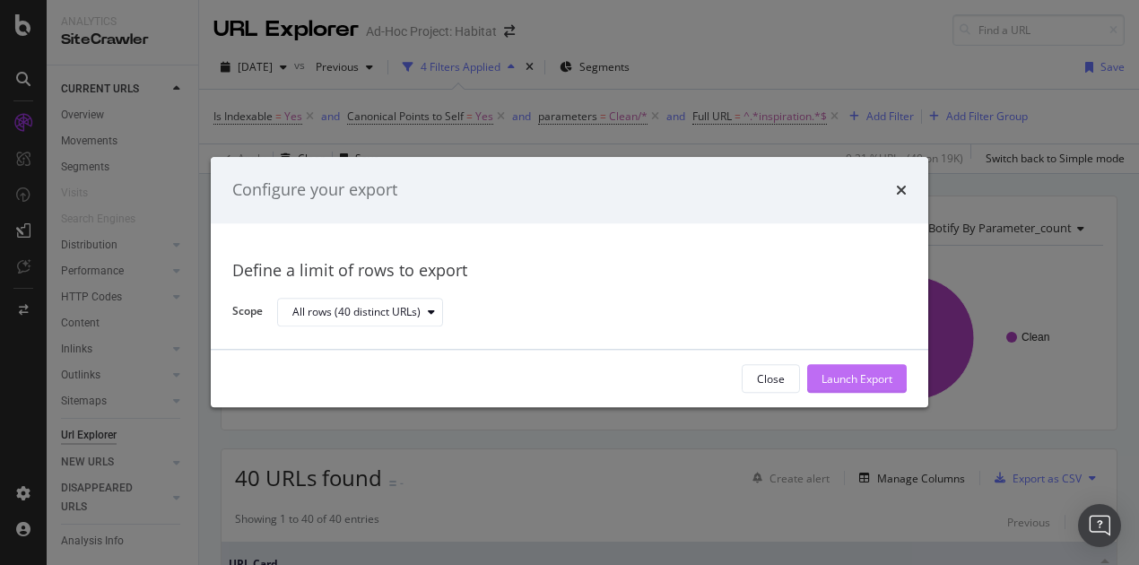
click at [875, 377] on div "Launch Export" at bounding box center [856, 378] width 71 height 15
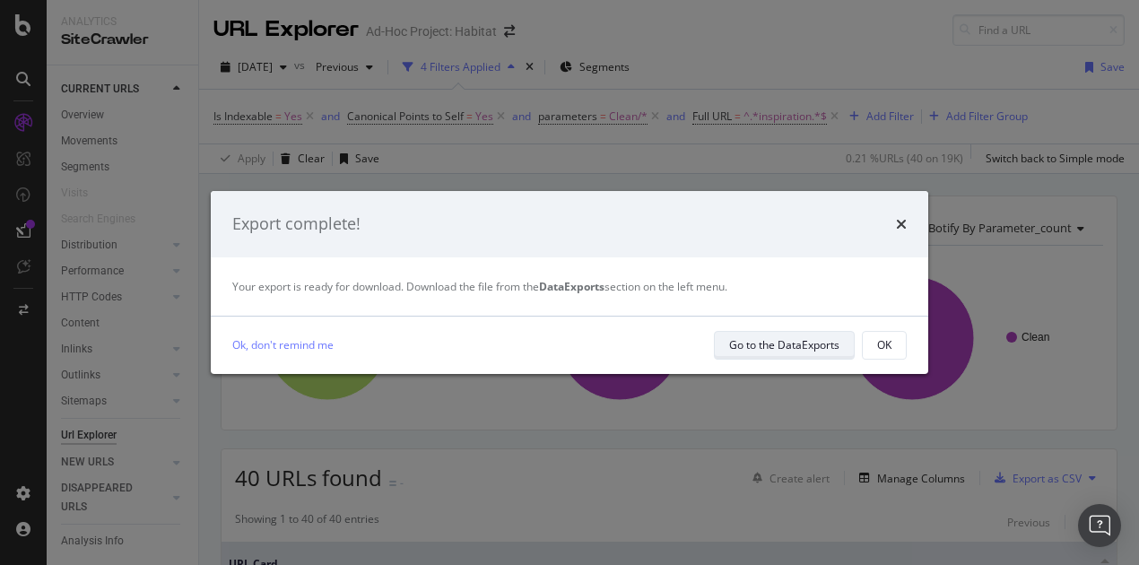
click at [781, 336] on div "Go to the DataExports" at bounding box center [784, 345] width 110 height 25
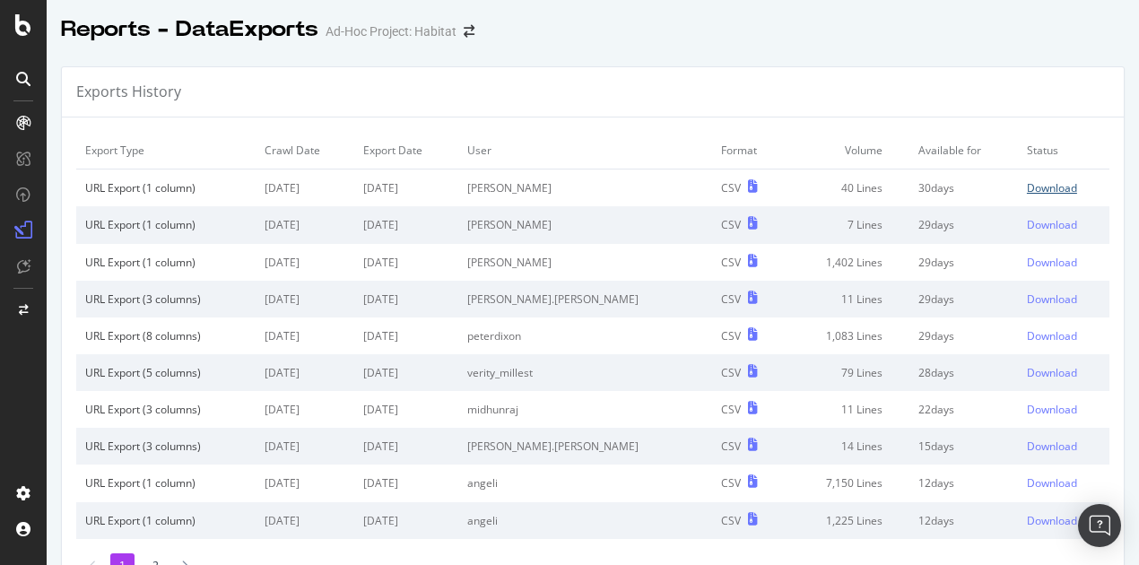
click at [1027, 186] on div "Download" at bounding box center [1052, 187] width 50 height 15
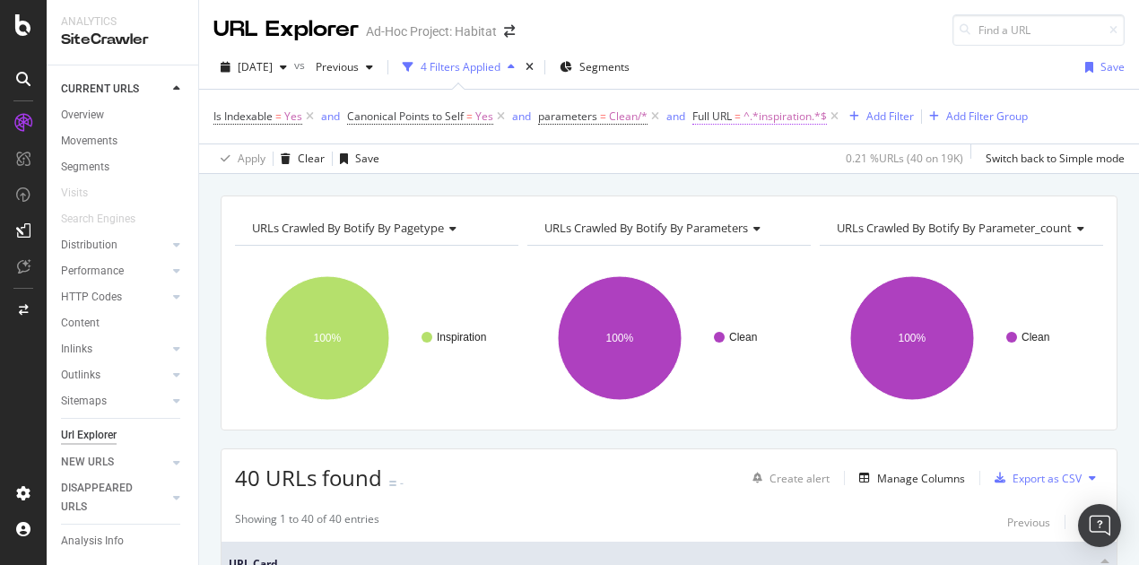
click at [769, 108] on span "^.*inspiration.*$" at bounding box center [784, 116] width 83 height 25
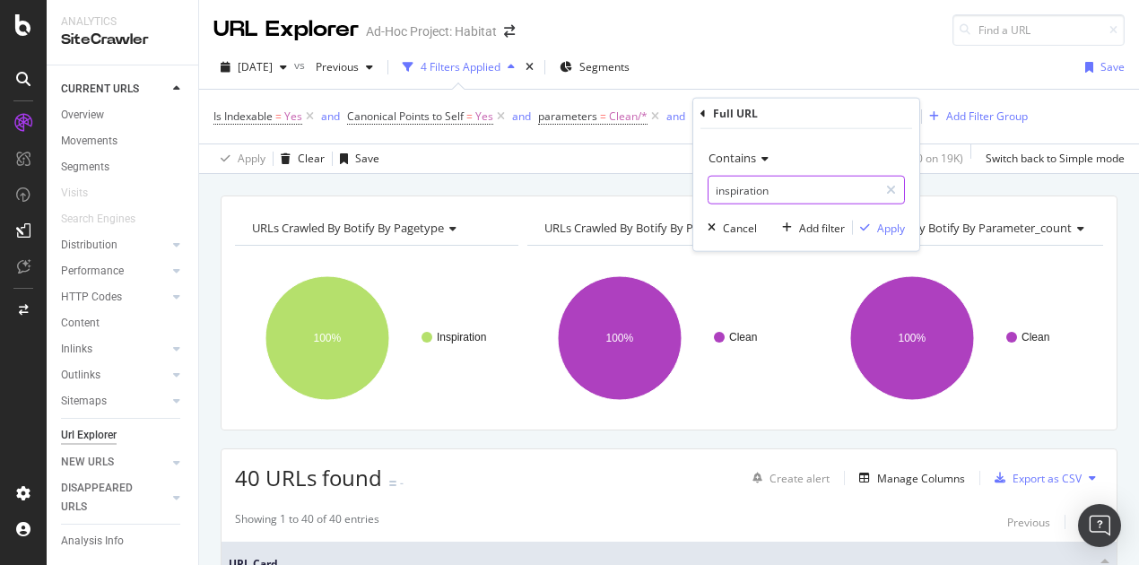
click at [771, 191] on input "inspiration" at bounding box center [792, 190] width 169 height 29
paste input "help"
type input "help"
click at [894, 224] on div "Apply" at bounding box center [891, 227] width 28 height 15
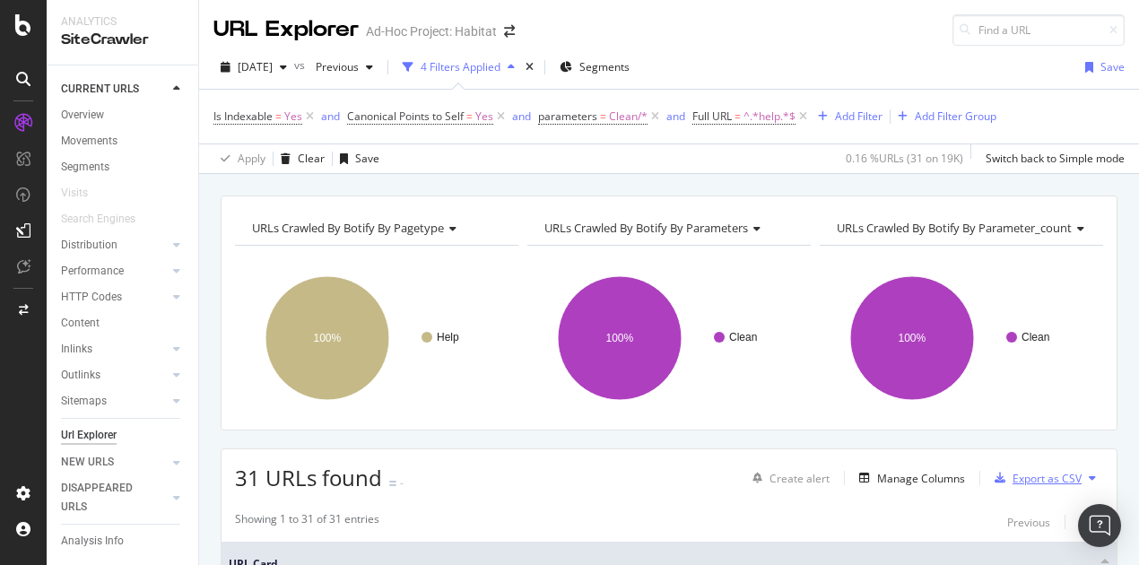
click at [1029, 475] on div "Export as CSV" at bounding box center [1046, 478] width 69 height 15
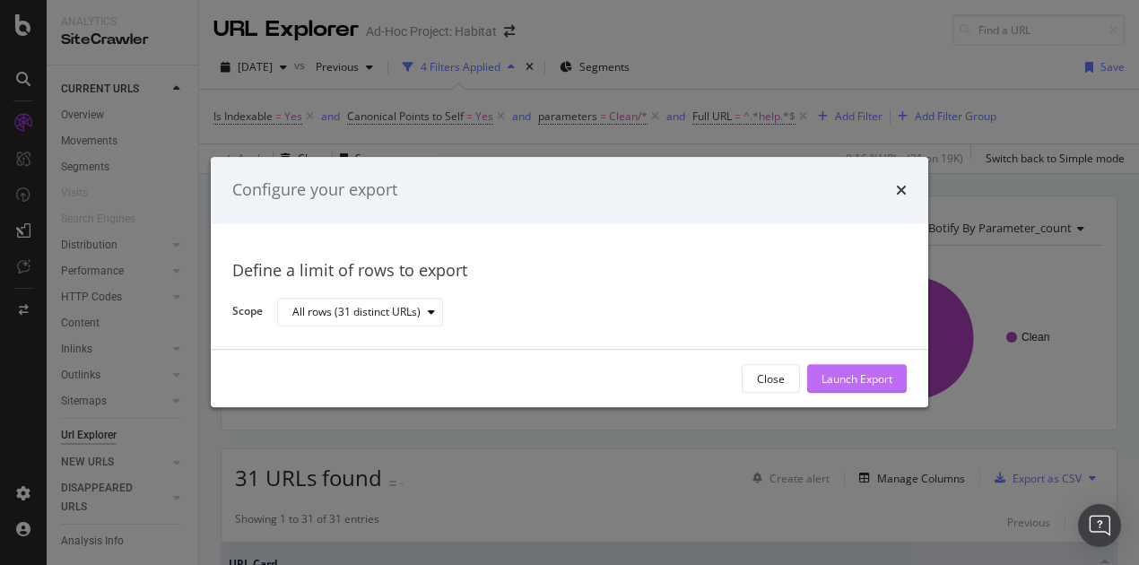
click at [841, 384] on div "Launch Export" at bounding box center [856, 378] width 71 height 15
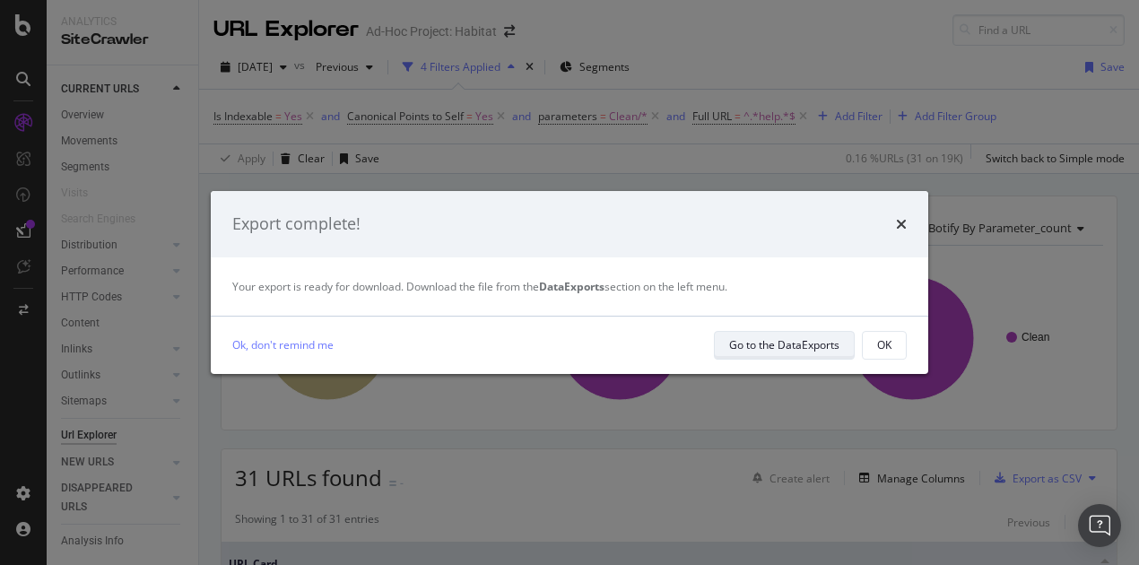
click at [784, 349] on div "Go to the DataExports" at bounding box center [784, 344] width 110 height 15
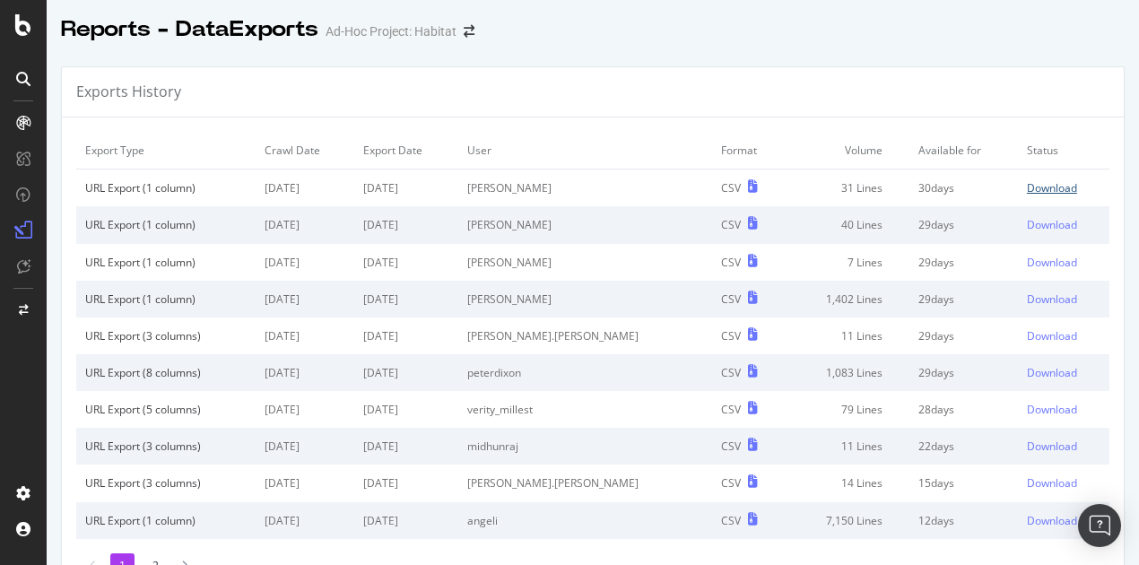
click at [1027, 188] on div "Download" at bounding box center [1052, 187] width 50 height 15
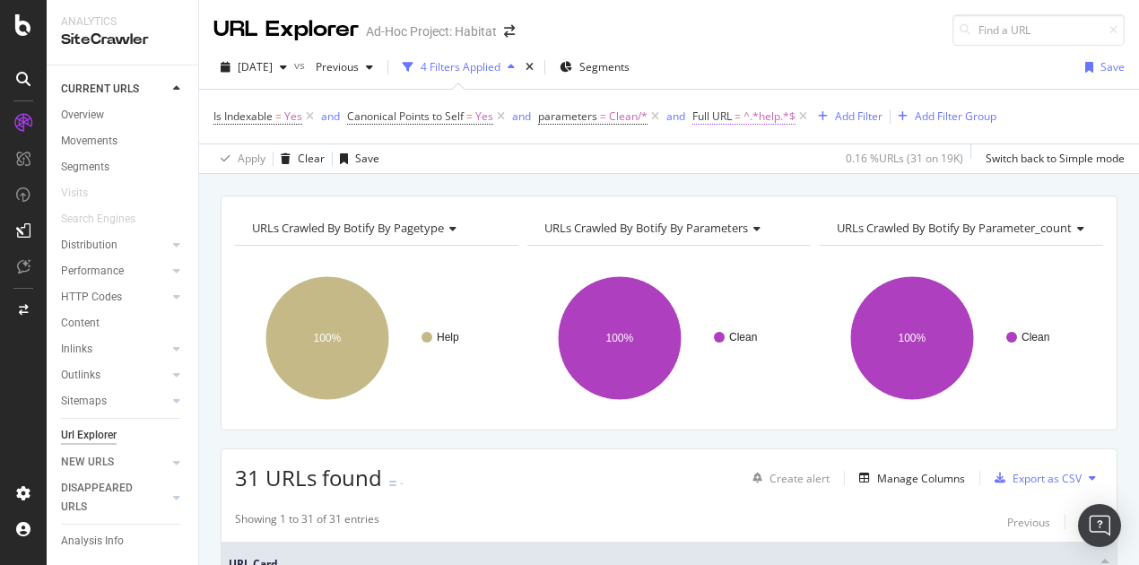
click at [731, 108] on span "Full URL" at bounding box center [711, 115] width 39 height 15
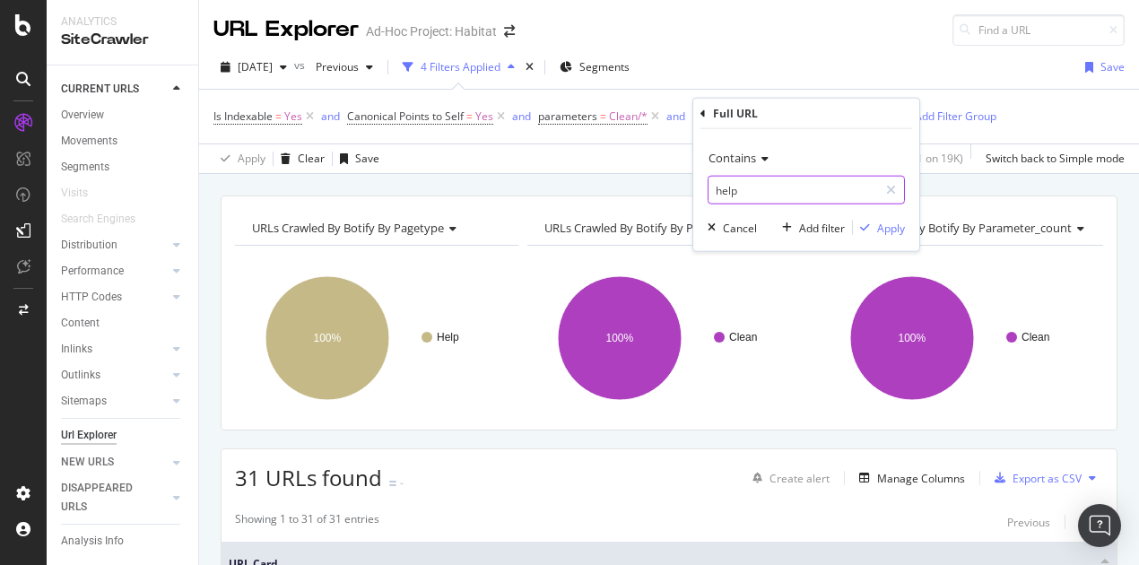
click at [769, 195] on input "help" at bounding box center [792, 190] width 169 height 29
paste input "events"
type input "events"
click at [896, 226] on div "Apply" at bounding box center [891, 227] width 28 height 15
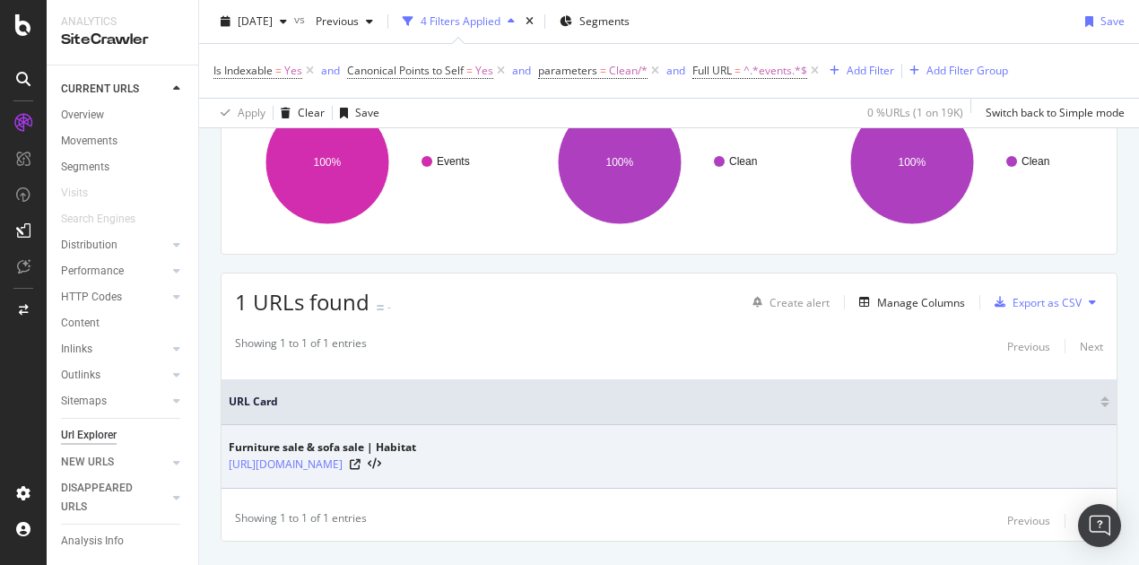
scroll to position [179, 0]
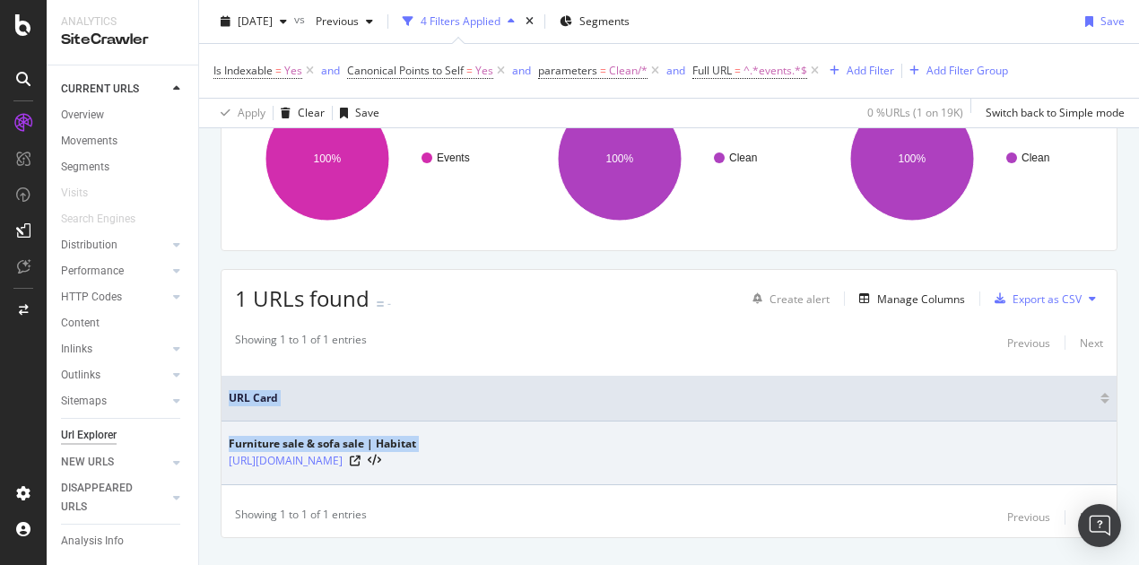
drag, startPoint x: 421, startPoint y: 458, endPoint x: 224, endPoint y: 457, distance: 197.3
click at [224, 457] on td "Furniture sale & sofa sale | Habitat [URL][DOMAIN_NAME]" at bounding box center [668, 453] width 895 height 64
copy table "URL Card Furniture sale & sofa sale | Habitat"
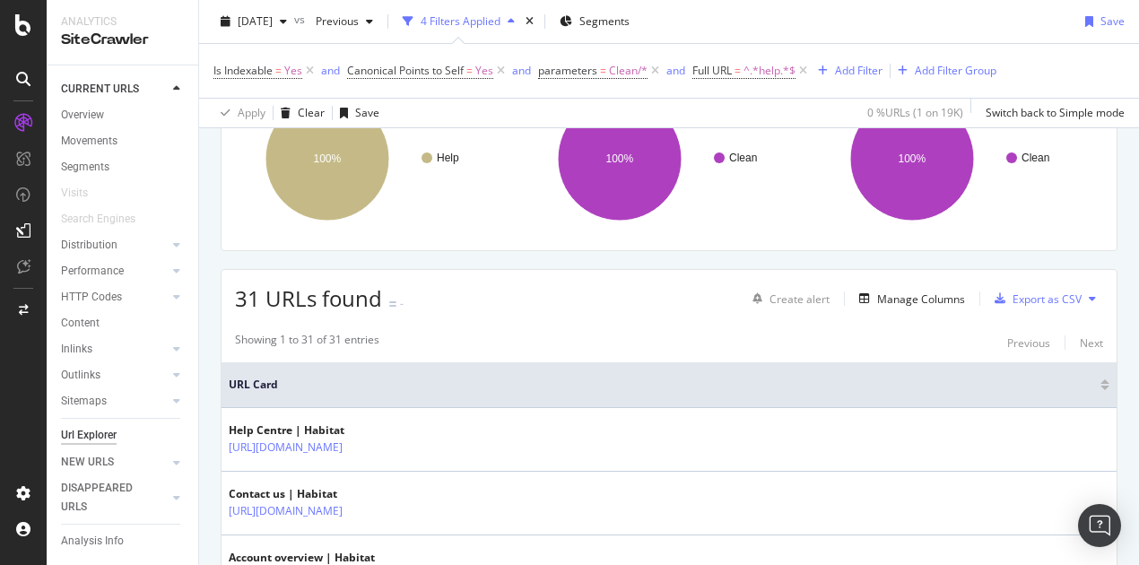
scroll to position [7, 0]
